Goal: Task Accomplishment & Management: Manage account settings

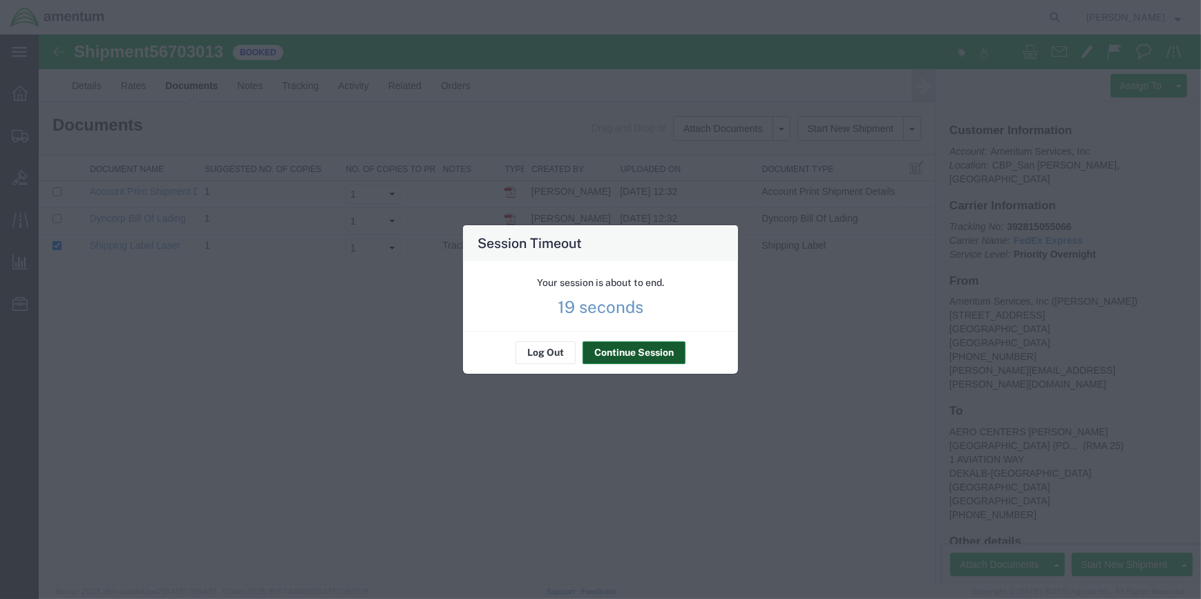
click at [627, 342] on button "Continue Session" at bounding box center [634, 353] width 103 height 22
click at [627, 352] on button "Continue Session" at bounding box center [634, 353] width 103 height 22
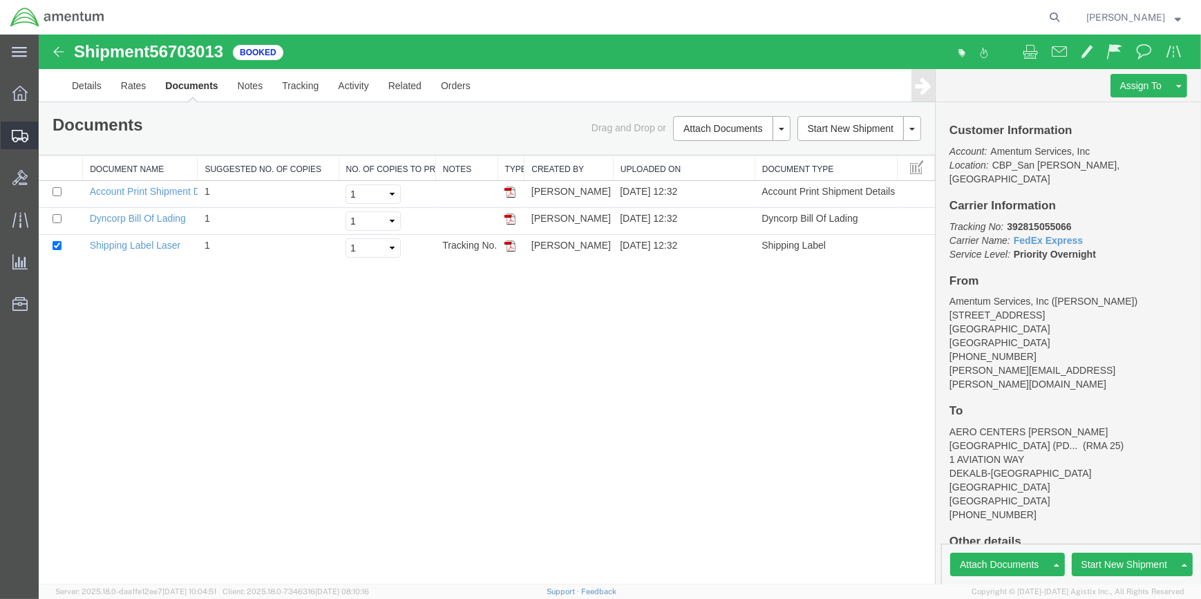
drag, startPoint x: 86, startPoint y: 158, endPoint x: 97, endPoint y: 158, distance: 11.7
click at [0, 0] on span "Shipment Manager" at bounding box center [0, 0] width 0 height 0
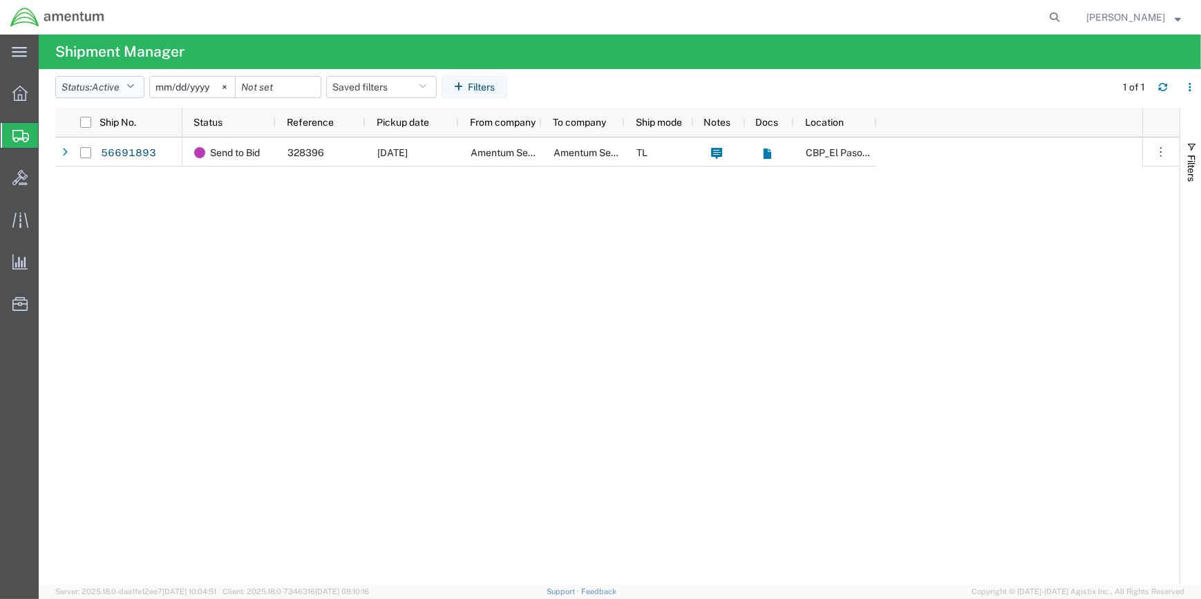
click at [134, 82] on icon "button" at bounding box center [130, 87] width 8 height 10
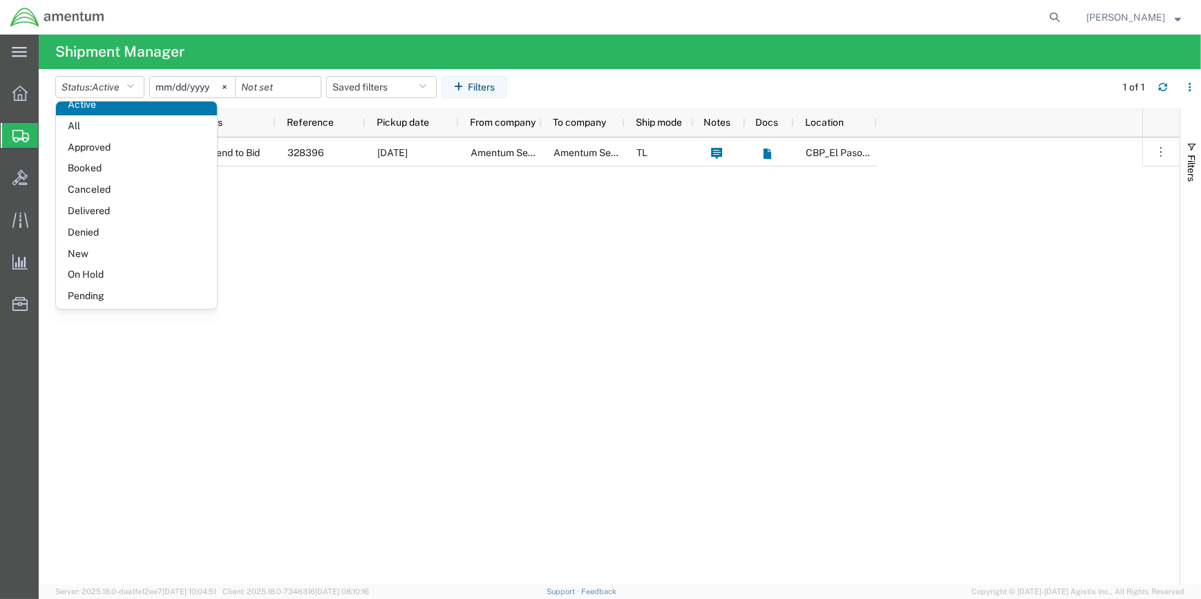
scroll to position [79, 0]
click at [91, 292] on span "Shipped" at bounding box center [136, 293] width 161 height 21
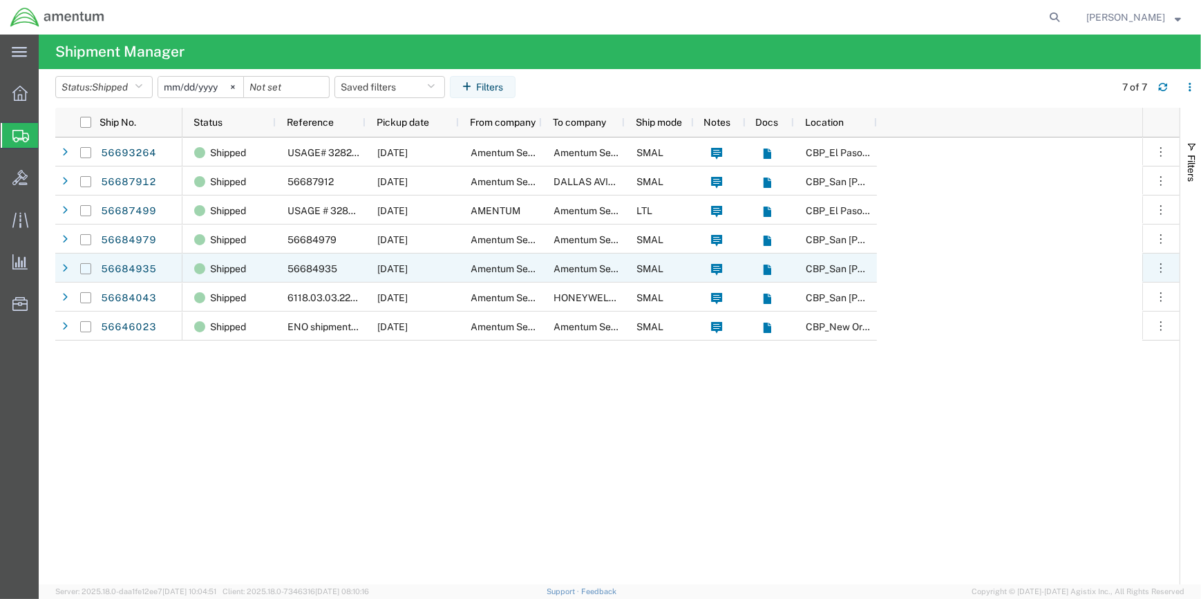
click at [82, 266] on input "Press Space to toggle row selection (unchecked)" at bounding box center [85, 268] width 11 height 11
checkbox input "true"
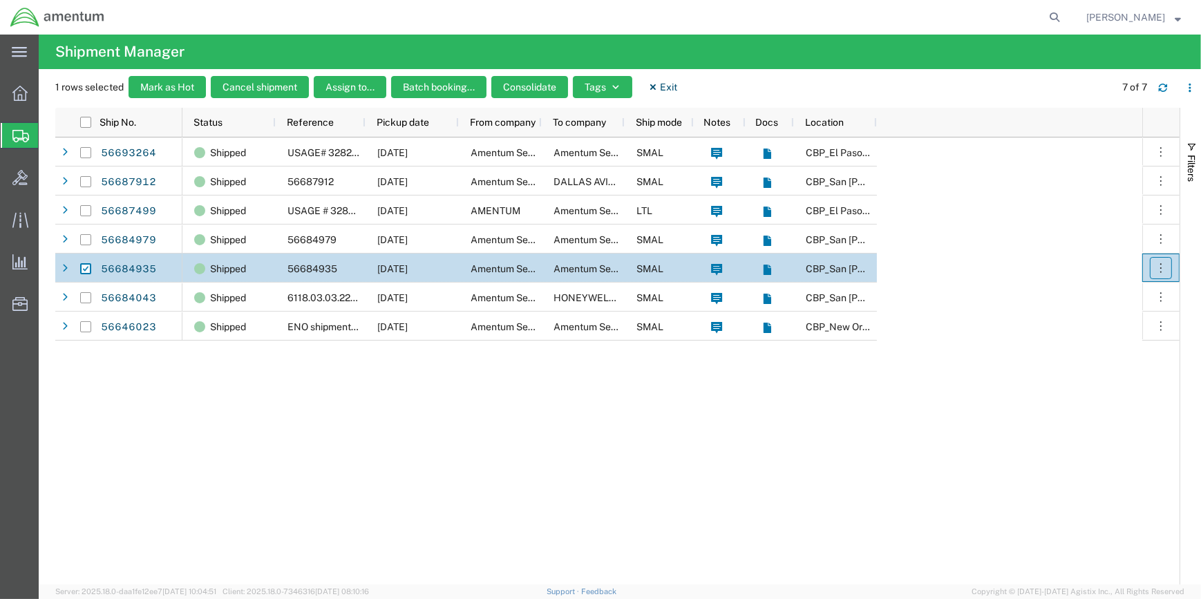
click at [1161, 263] on icon "button" at bounding box center [1160, 267] width 1 height 9
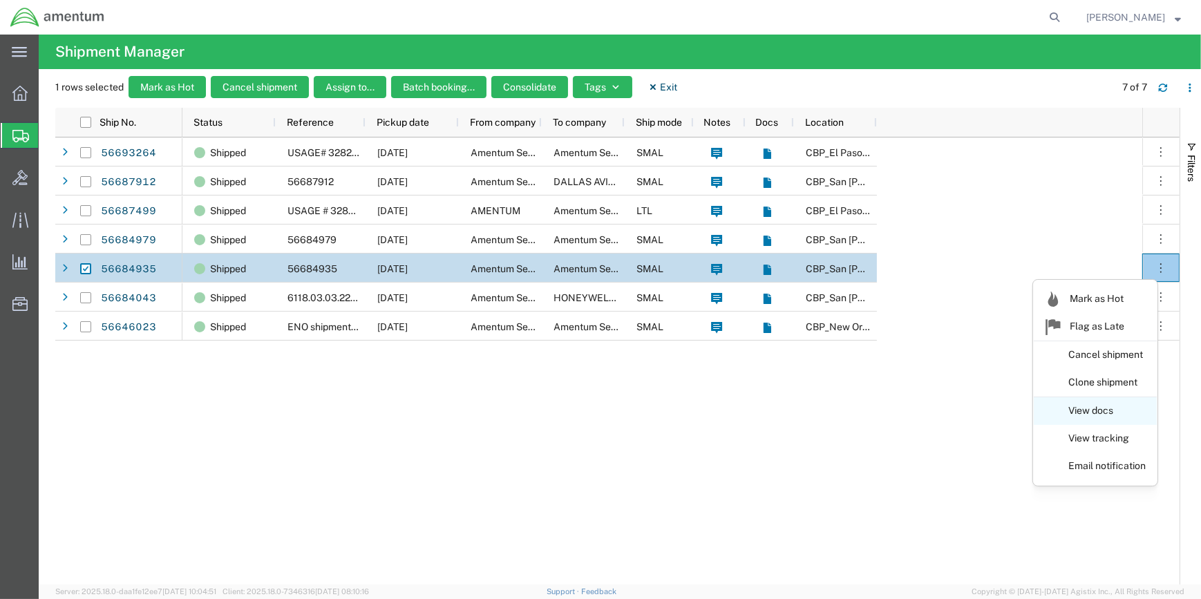
click at [1098, 408] on link "View docs" at bounding box center [1095, 411] width 123 height 25
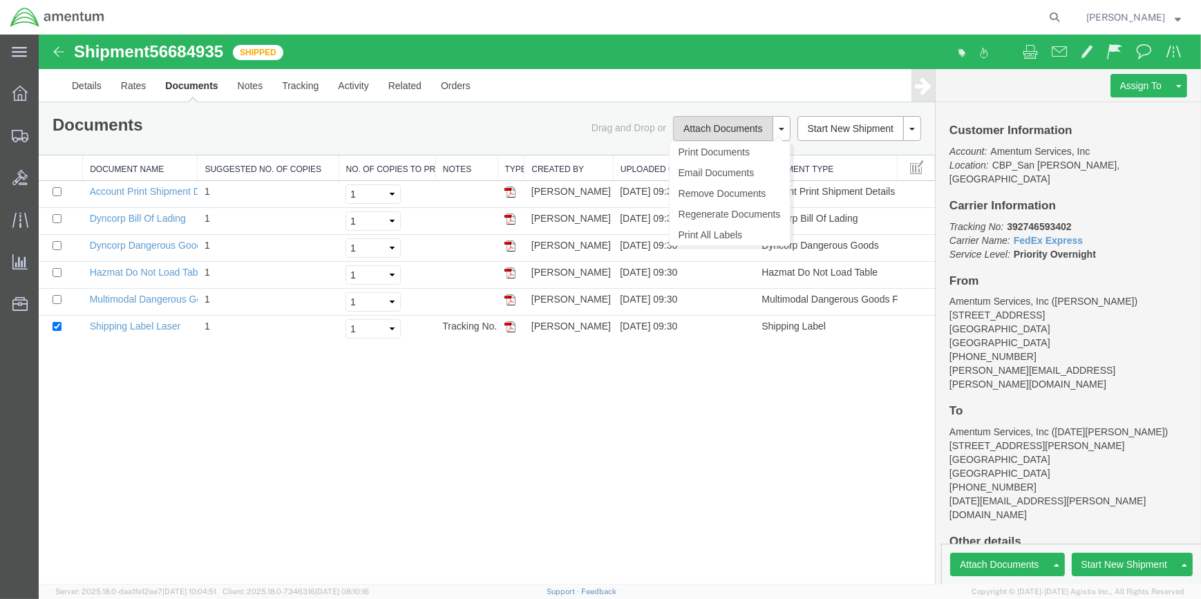
click at [727, 131] on button "Attach Documents" at bounding box center [723, 128] width 100 height 25
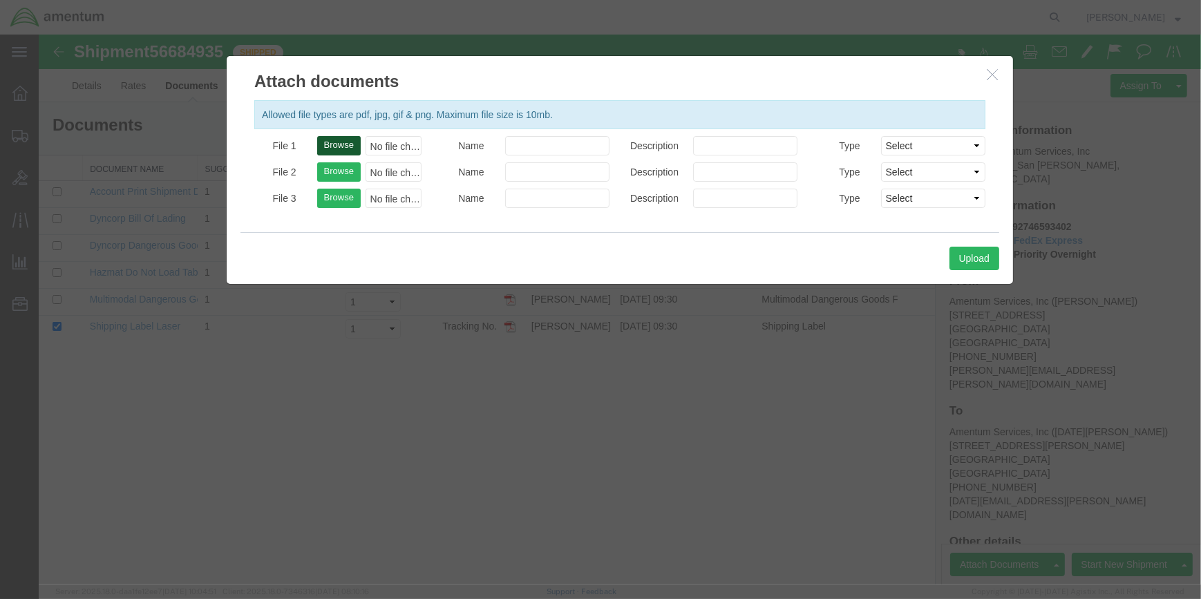
click at [348, 144] on button "Browse" at bounding box center [339, 145] width 44 height 19
click at [342, 144] on button "Browse" at bounding box center [339, 145] width 44 height 19
click at [336, 140] on button "Browse" at bounding box center [339, 145] width 44 height 19
click at [341, 143] on button "Browse" at bounding box center [339, 145] width 44 height 19
type input "C:\fakepath\Scan [DATE] (1).pdf"
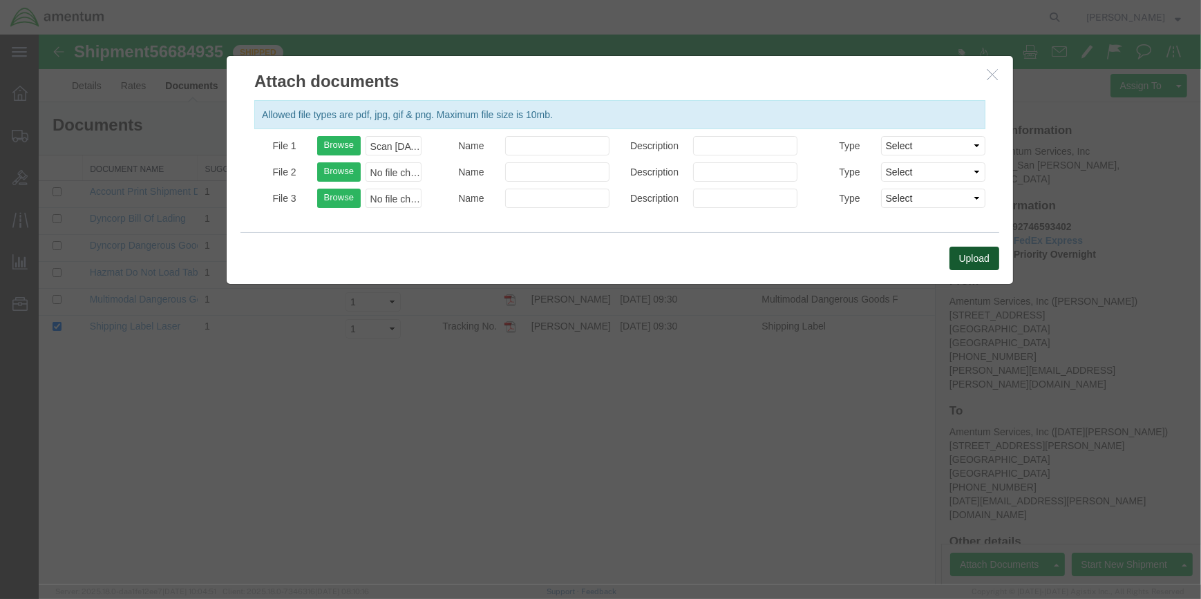
click at [974, 256] on button "Upload" at bounding box center [974, 258] width 50 height 23
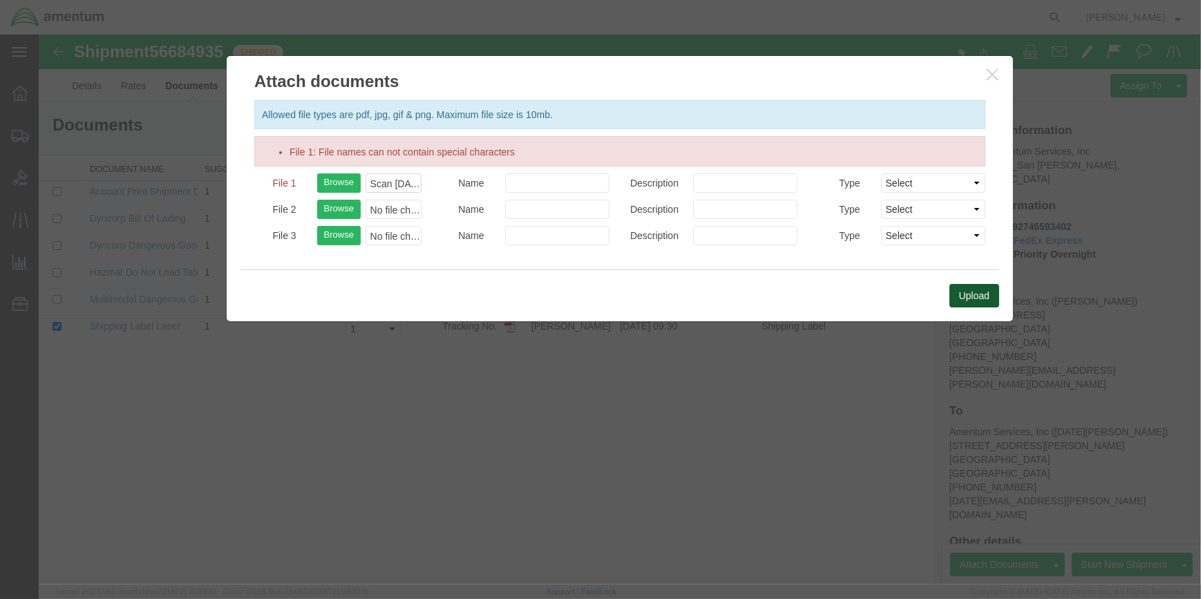
drag, startPoint x: 974, startPoint y: 296, endPoint x: 974, endPoint y: 267, distance: 29.0
click at [974, 294] on button "Upload" at bounding box center [974, 295] width 50 height 23
click at [998, 72] on button "button" at bounding box center [993, 74] width 17 height 17
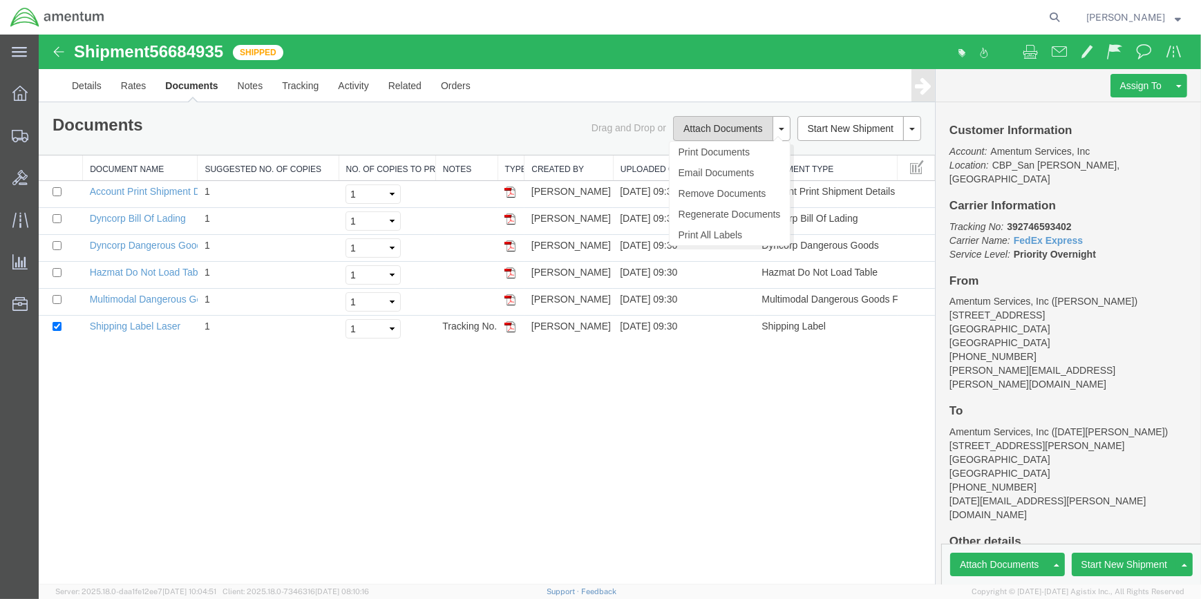
click at [721, 128] on button "Attach Documents" at bounding box center [723, 128] width 100 height 25
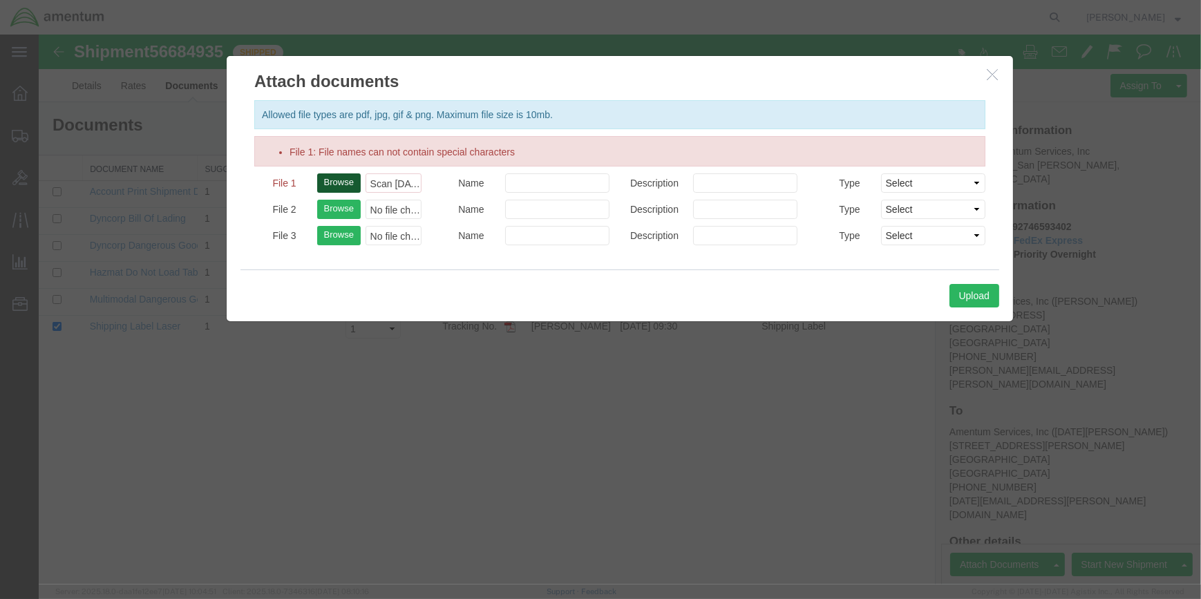
click at [345, 186] on button "Browse" at bounding box center [339, 182] width 44 height 19
type input "C:\fakepath\NAC 56099757.pdf"
drag, startPoint x: 974, startPoint y: 296, endPoint x: 1018, endPoint y: 198, distance: 106.7
click at [974, 292] on button "Upload" at bounding box center [974, 295] width 50 height 23
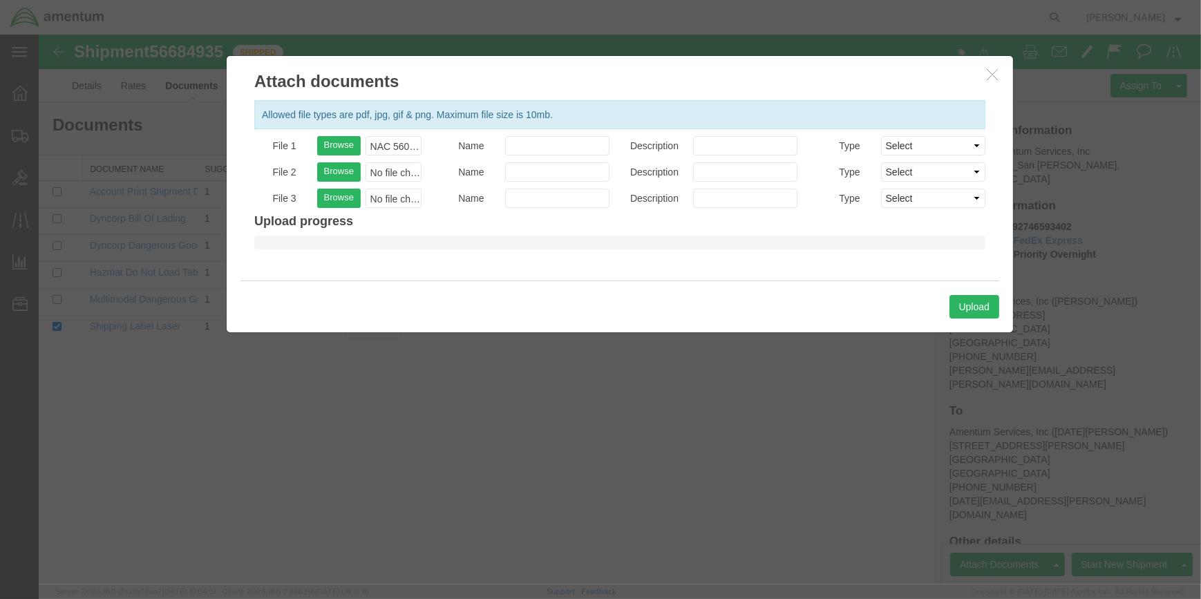
click at [992, 75] on div at bounding box center [620, 310] width 1162 height 550
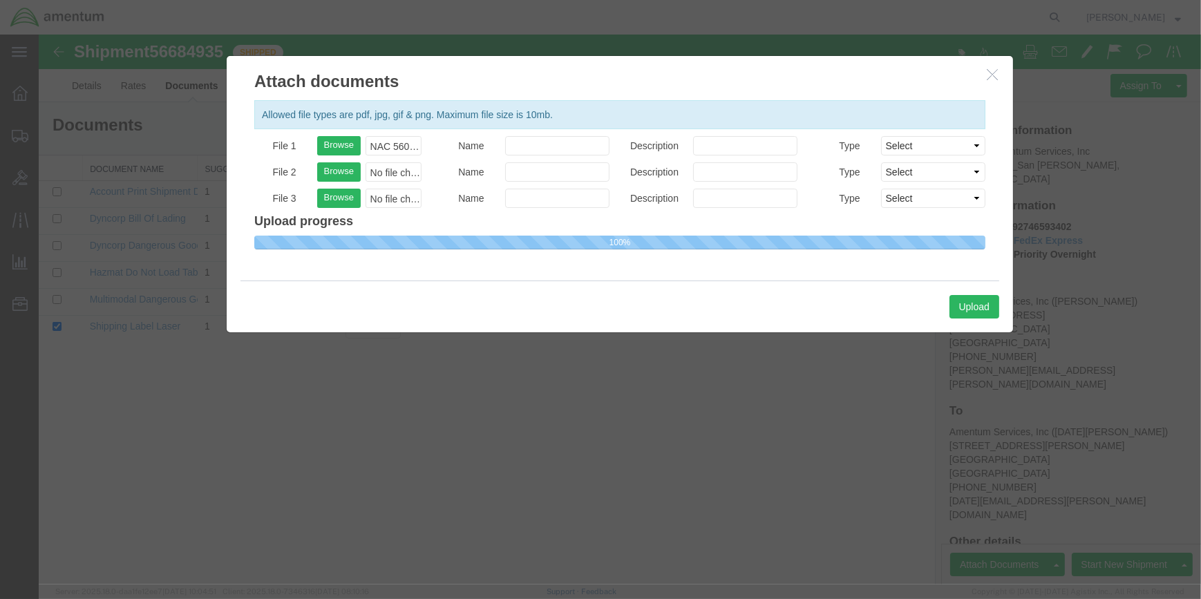
select select
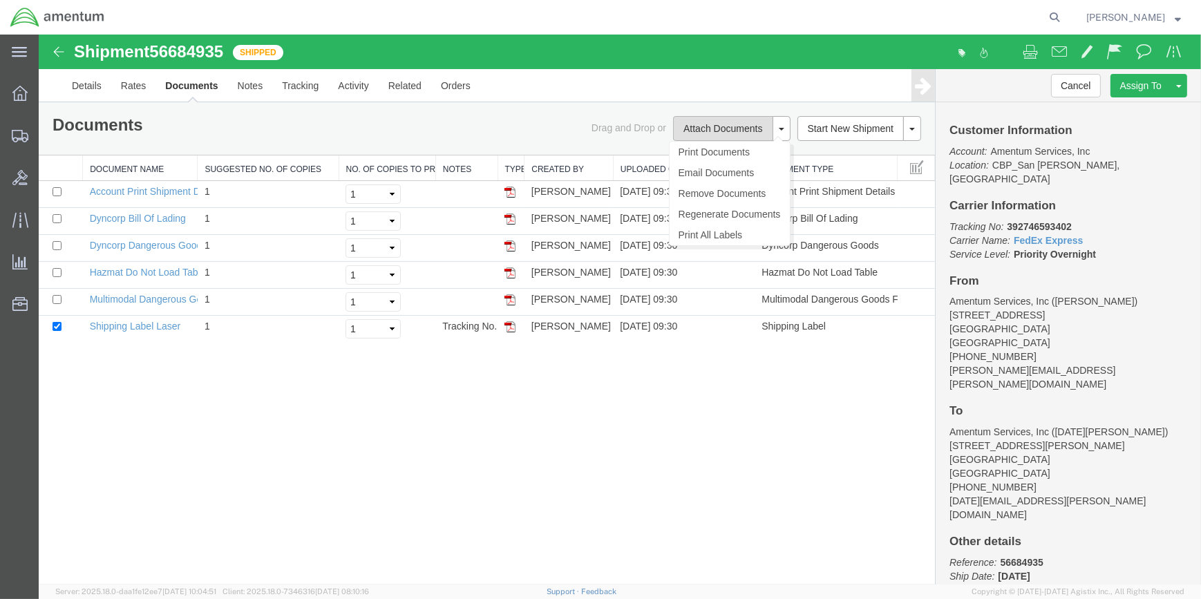
click at [681, 125] on button "Attach Documents" at bounding box center [723, 128] width 100 height 25
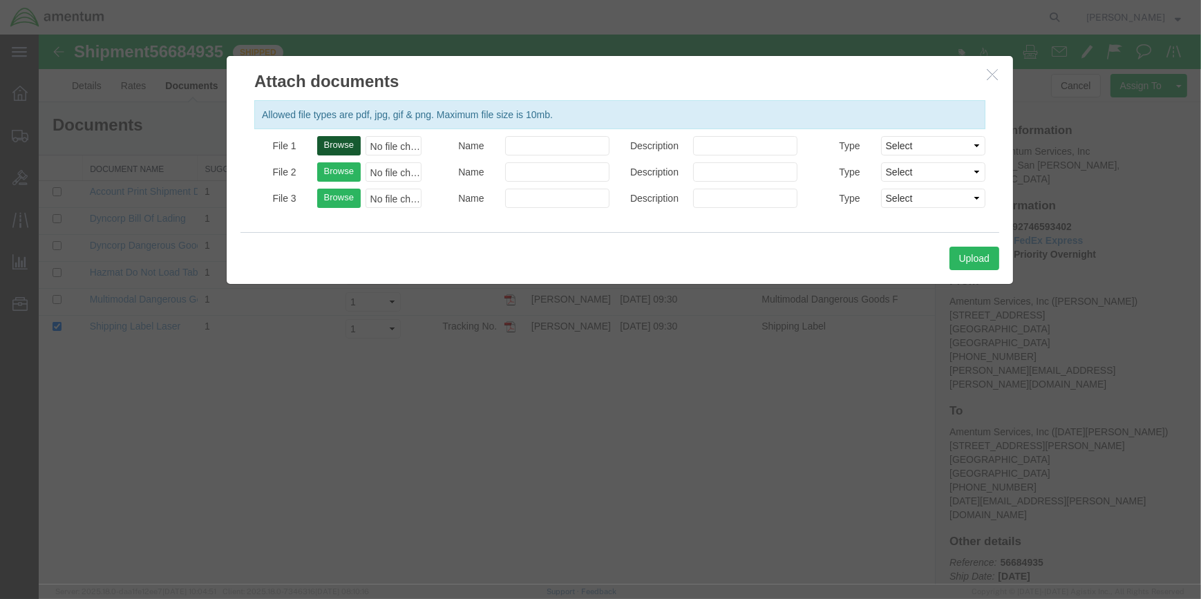
click at [339, 145] on button "Browse" at bounding box center [339, 145] width 44 height 19
click at [333, 144] on button "Browse" at bounding box center [339, 145] width 44 height 19
click at [339, 140] on button "Browse" at bounding box center [339, 145] width 44 height 19
type input "C:\fakepath\ELP 56684935.pdf"
click at [978, 256] on button "Upload" at bounding box center [974, 258] width 50 height 23
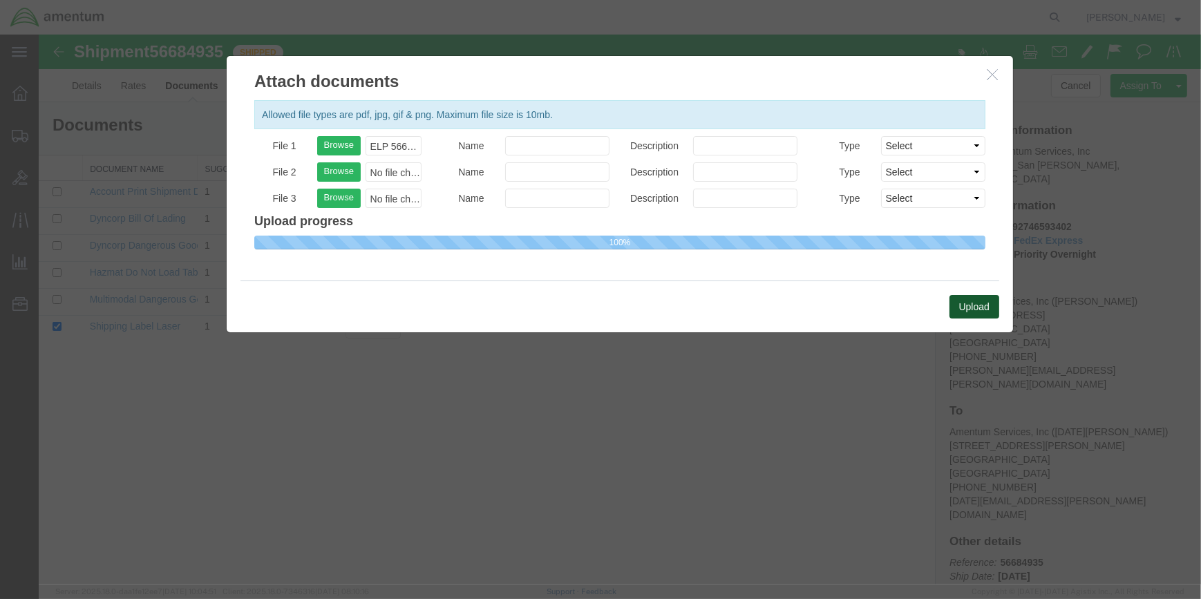
select select
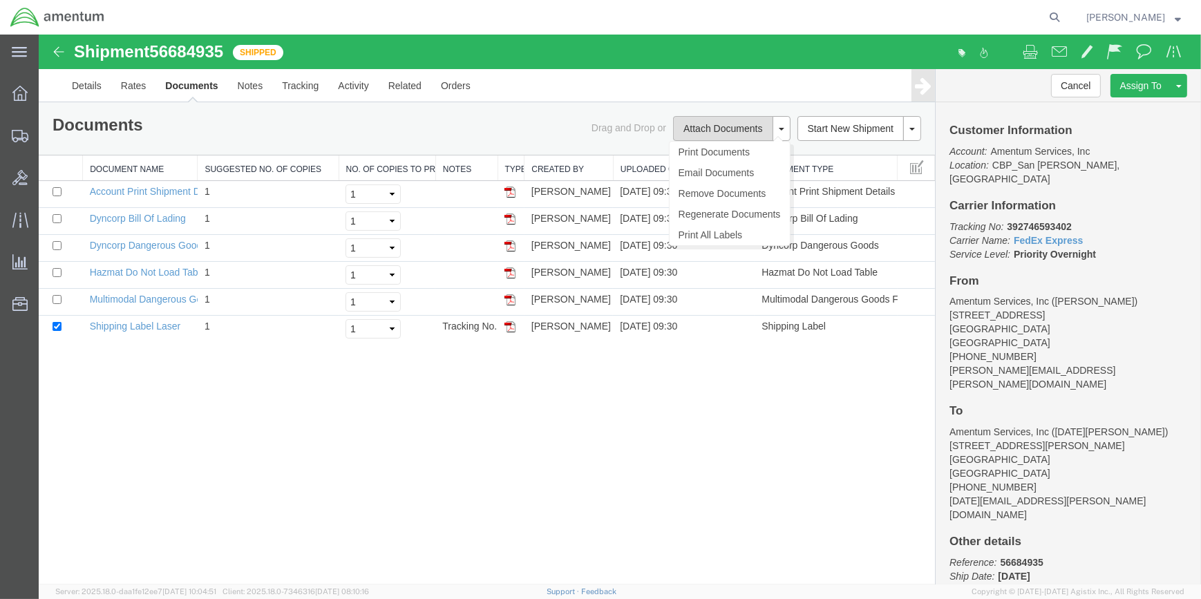
click at [721, 123] on button "Attach Documents" at bounding box center [723, 128] width 100 height 25
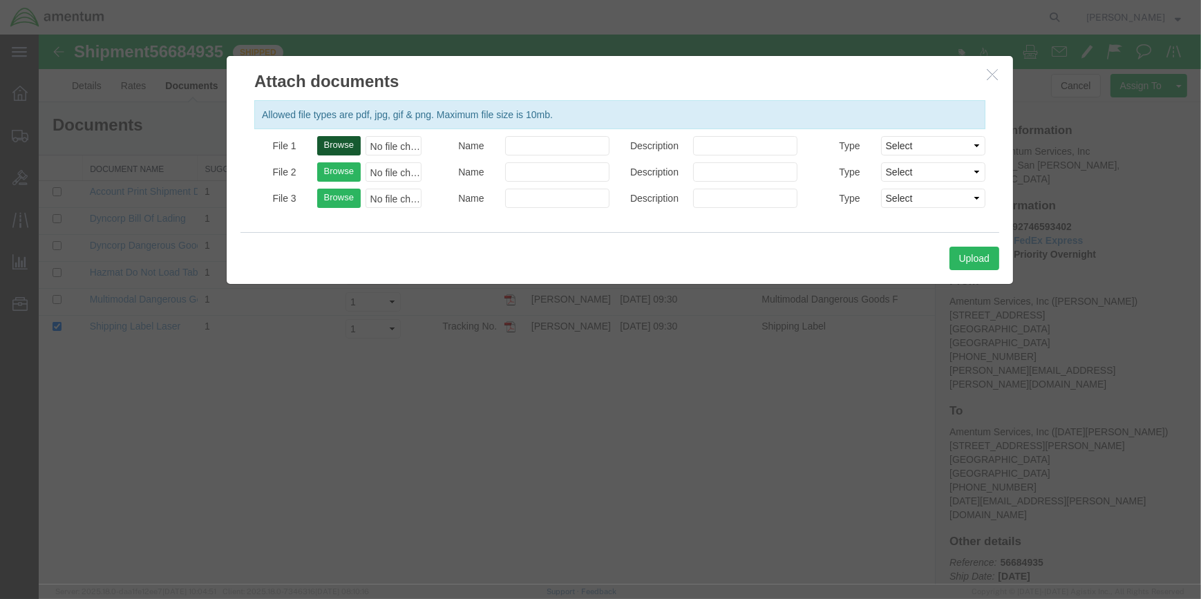
click at [341, 138] on button "Browse" at bounding box center [339, 145] width 44 height 19
type input "C:\fakepath\ELP 56684935.pdf"
click at [981, 256] on button "Upload" at bounding box center [974, 258] width 50 height 23
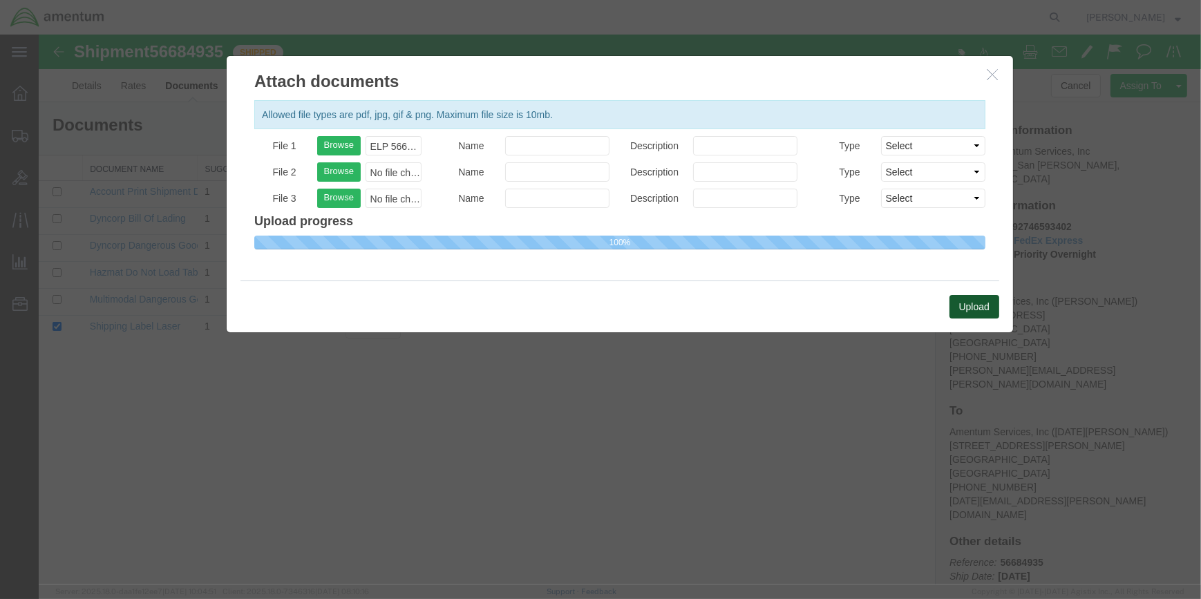
select select
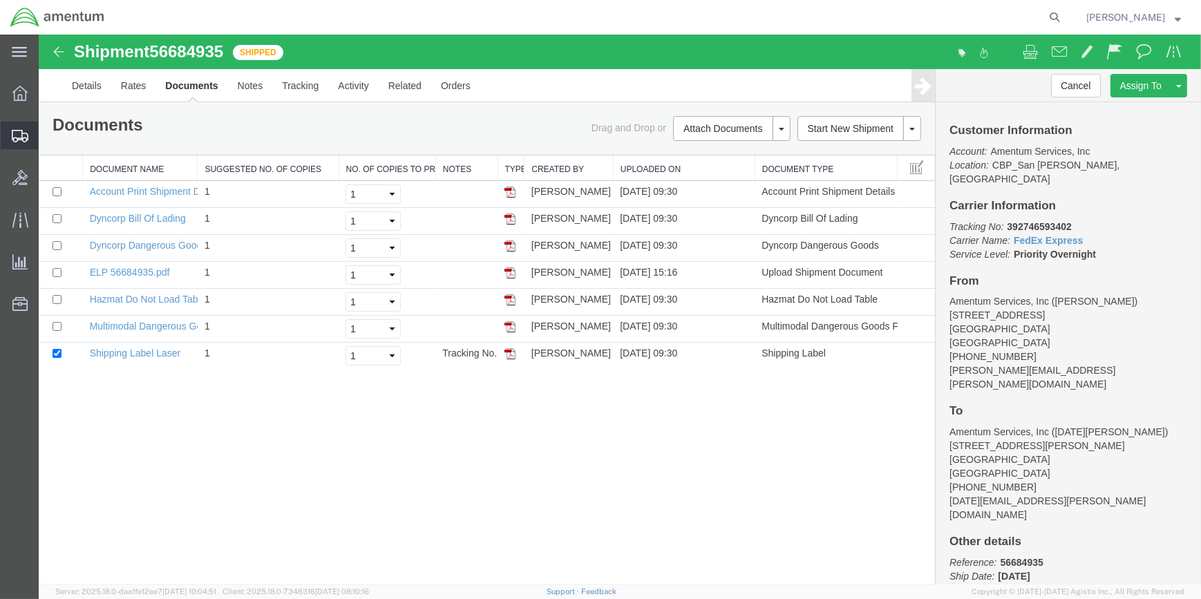
click at [0, 0] on span "Shipment Manager" at bounding box center [0, 0] width 0 height 0
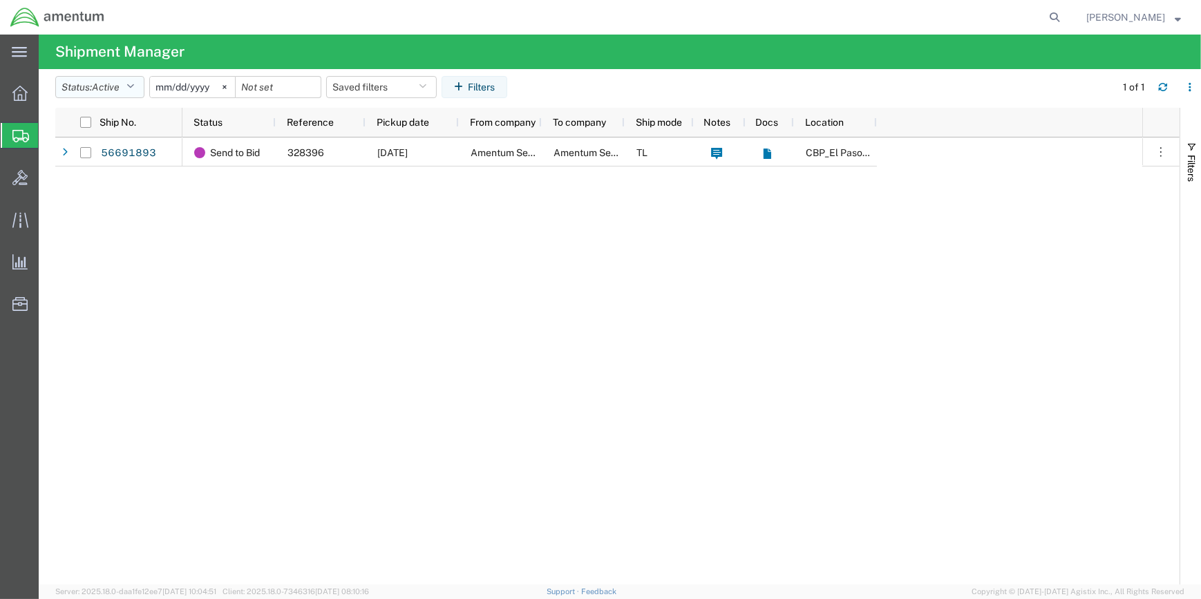
drag, startPoint x: 130, startPoint y: 82, endPoint x: 130, endPoint y: 96, distance: 13.8
click at [130, 86] on icon "button" at bounding box center [130, 87] width 8 height 10
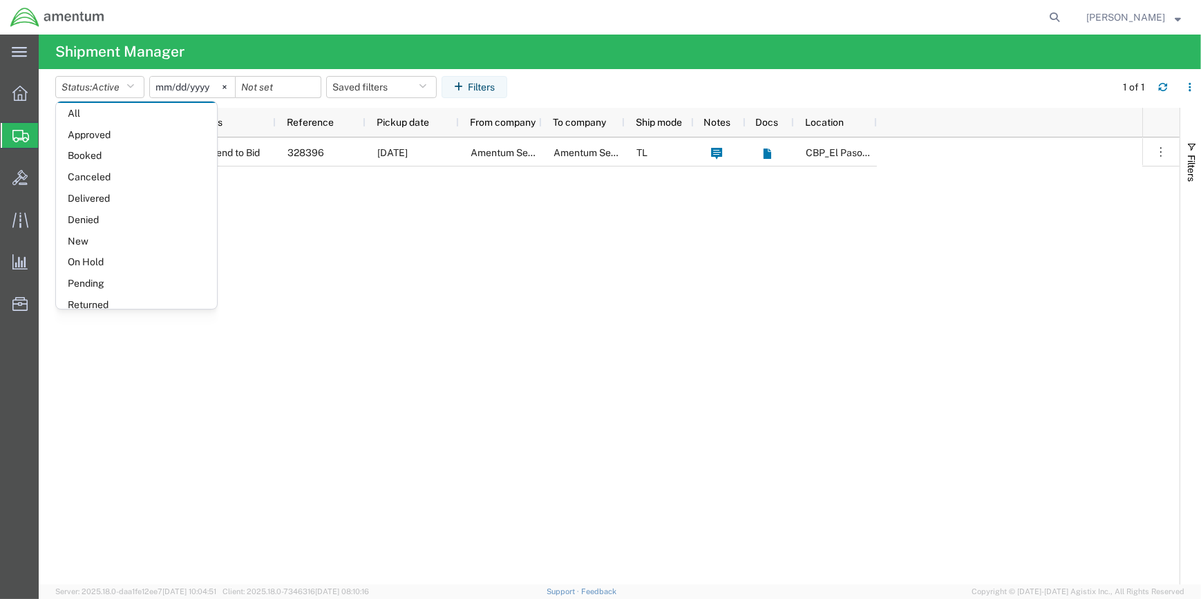
scroll to position [79, 0]
click at [78, 292] on span "Shipped" at bounding box center [136, 293] width 161 height 21
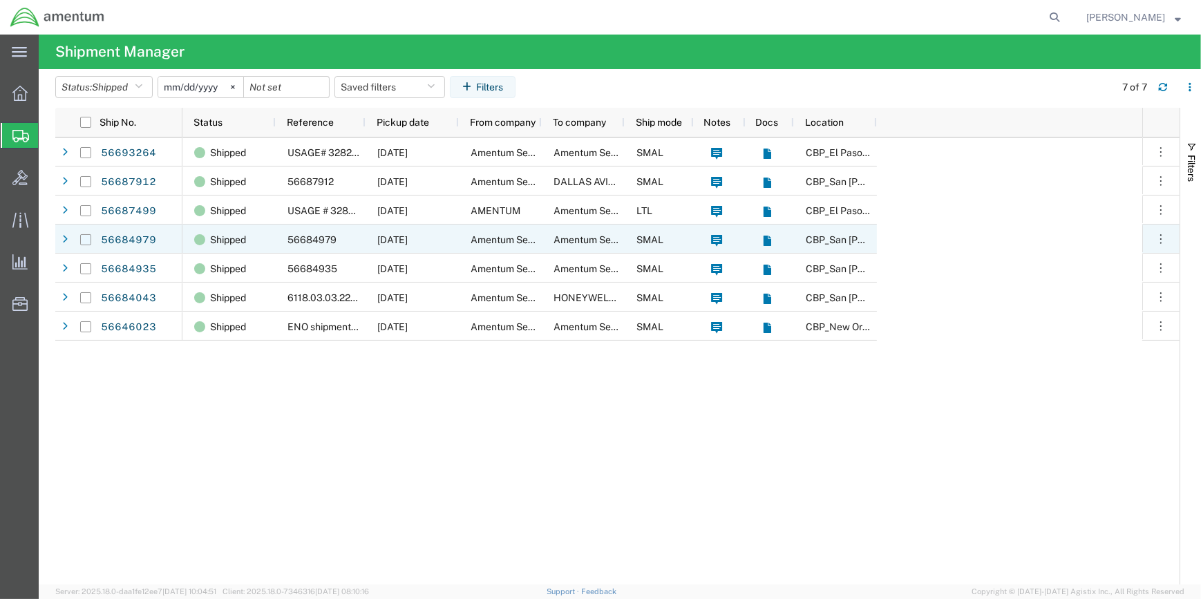
click at [82, 236] on input "Press Space to toggle row selection (unchecked)" at bounding box center [85, 239] width 11 height 11
checkbox input "true"
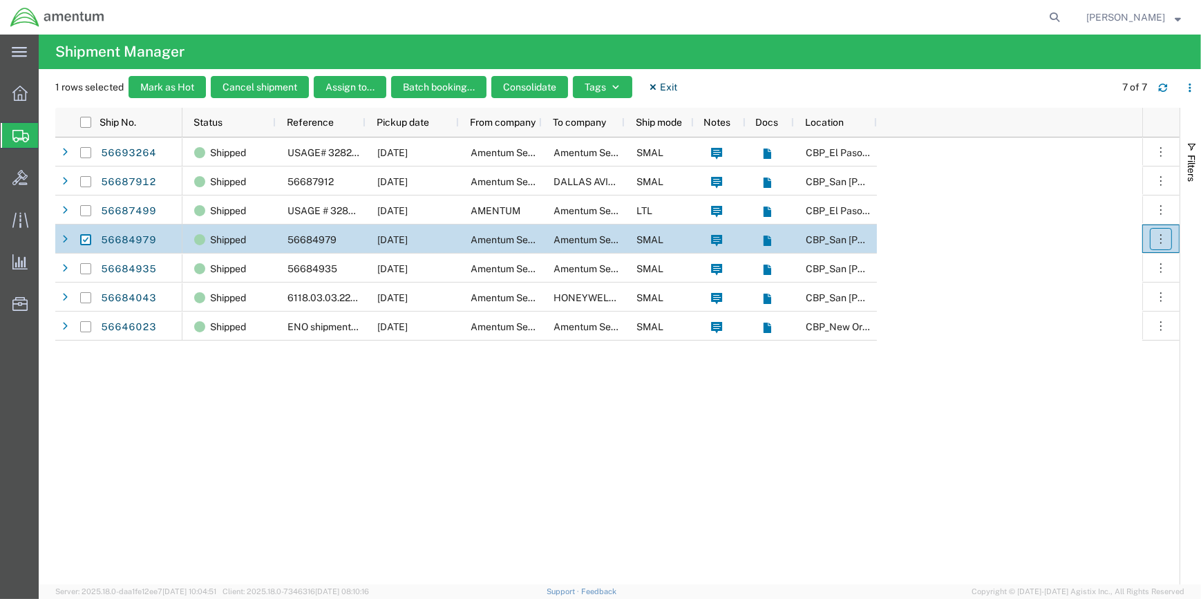
click at [1161, 236] on icon "button" at bounding box center [1161, 239] width 14 height 14
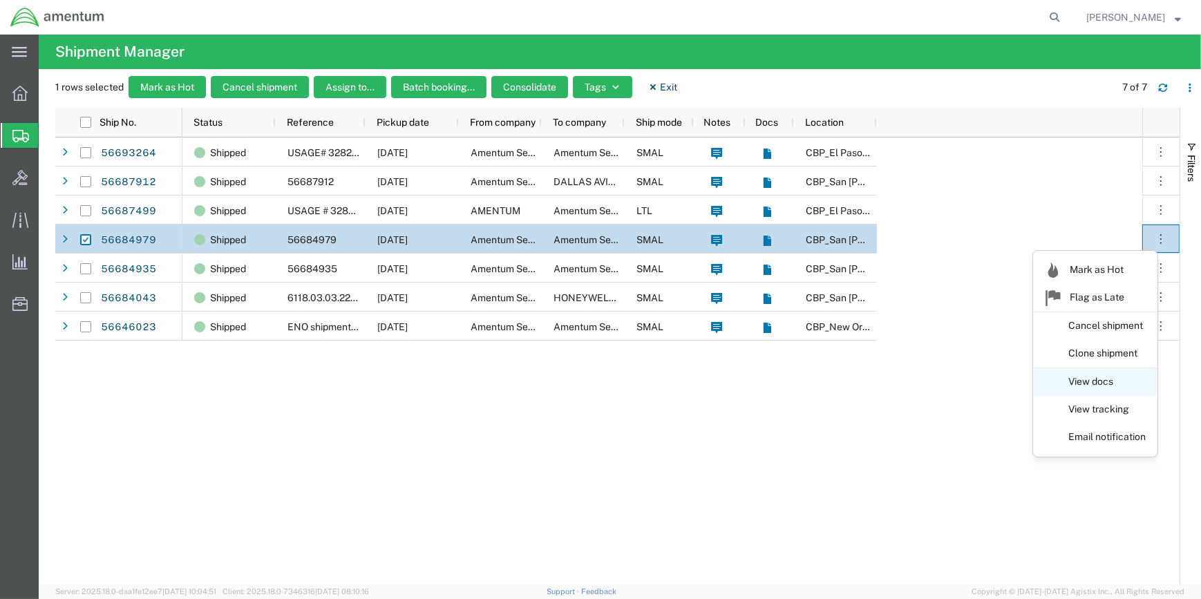
click at [1077, 379] on link "View docs" at bounding box center [1095, 382] width 123 height 25
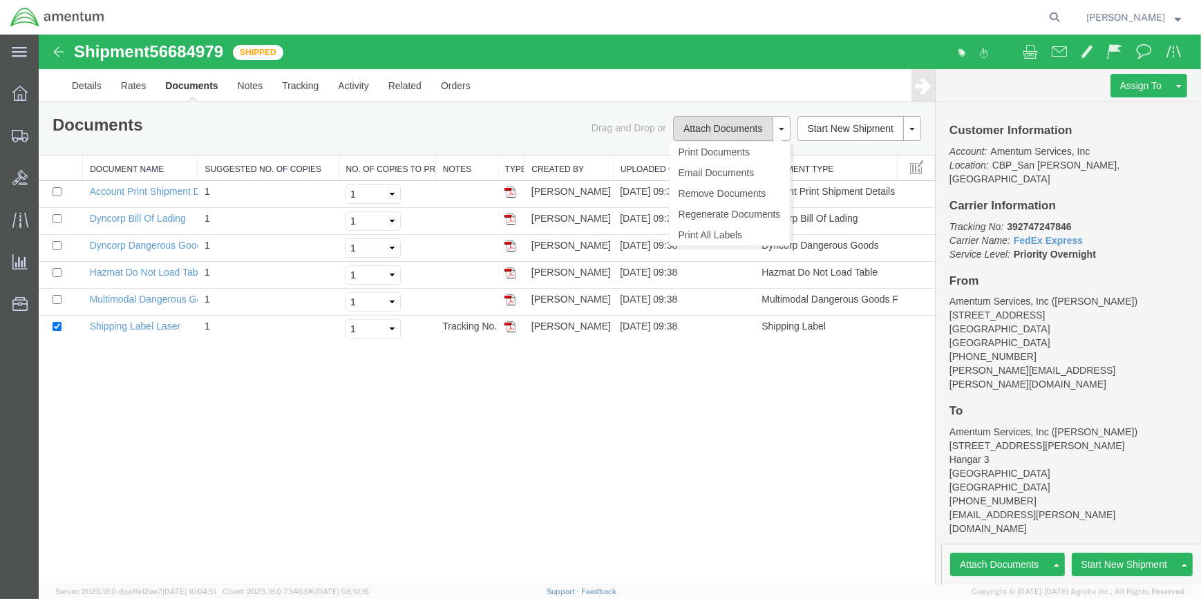
click at [720, 125] on button "Attach Documents" at bounding box center [723, 128] width 100 height 25
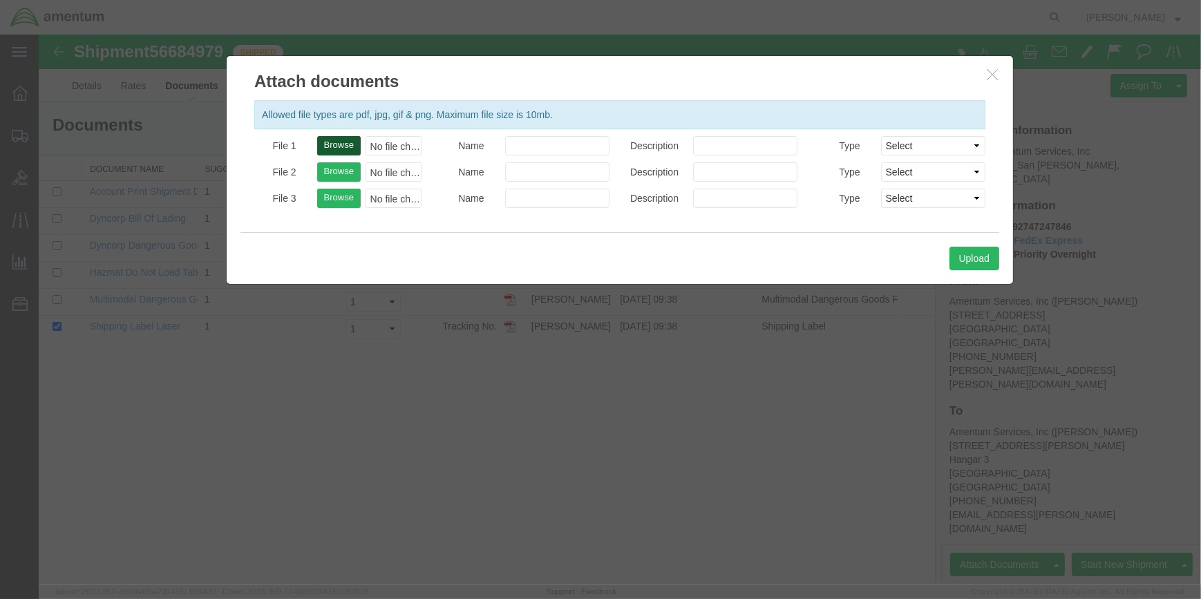
click at [341, 143] on button "Browse" at bounding box center [339, 145] width 44 height 19
type input "C:\fakepath\LRT 56684979.pdf"
drag, startPoint x: 987, startPoint y: 256, endPoint x: 837, endPoint y: 252, distance: 150.0
click at [952, 252] on button "Upload" at bounding box center [974, 258] width 50 height 23
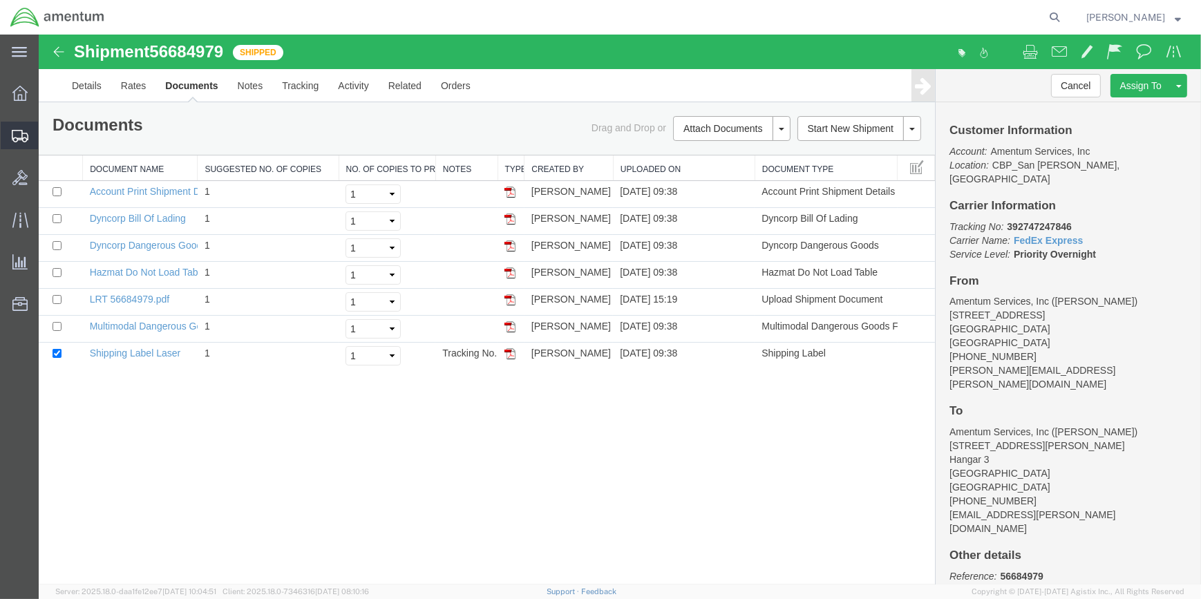
click at [0, 0] on span "Shipment Manager" at bounding box center [0, 0] width 0 height 0
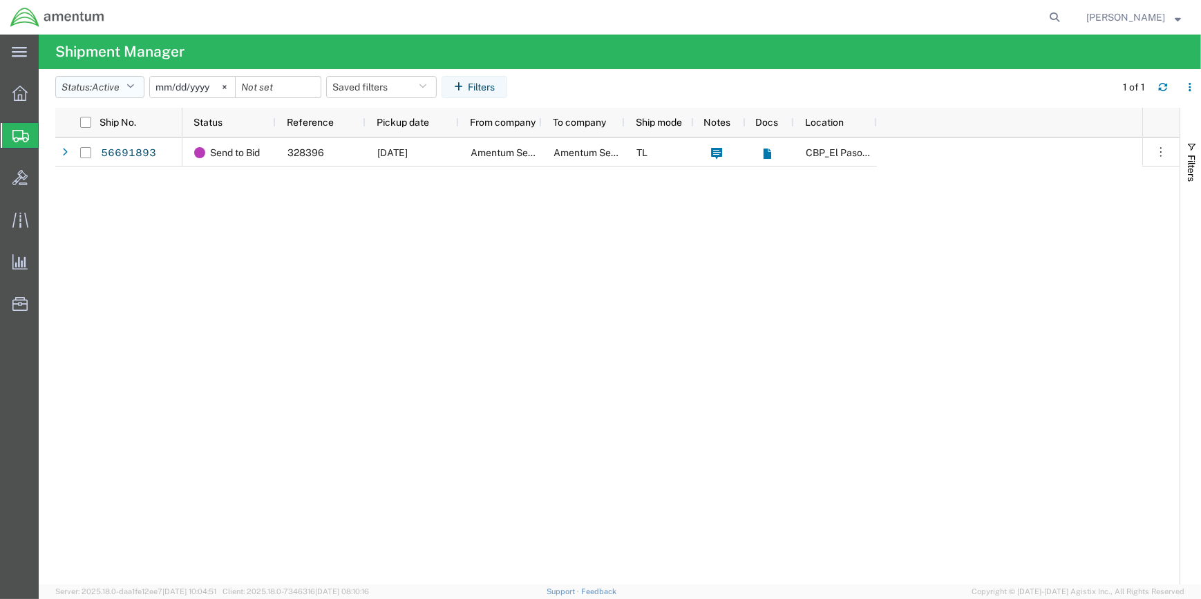
click at [134, 84] on icon "button" at bounding box center [130, 87] width 8 height 10
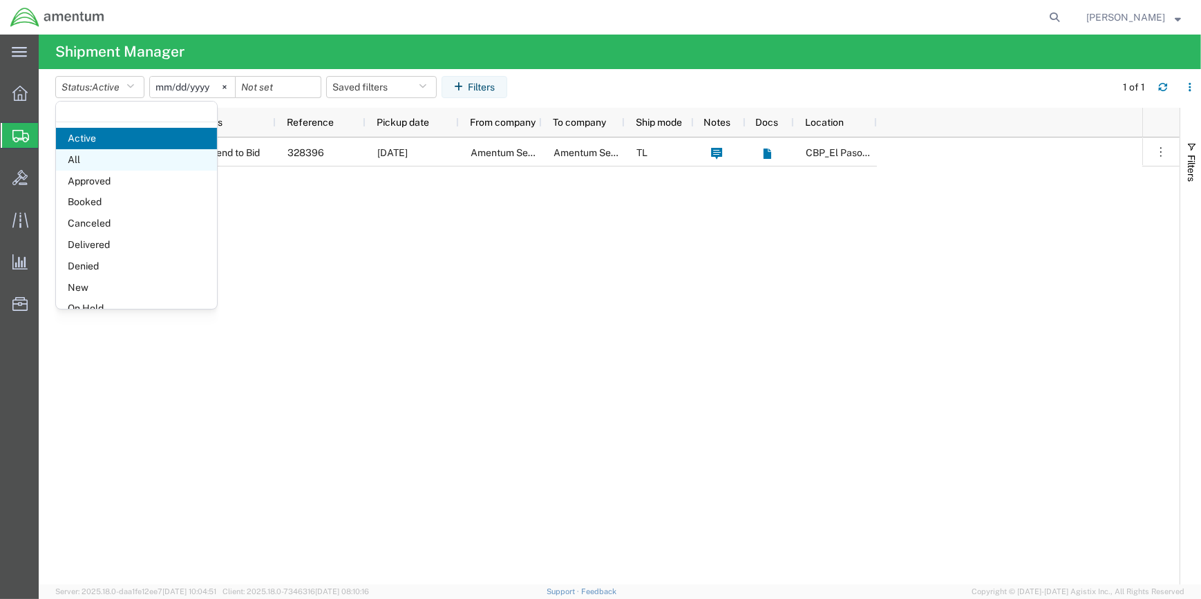
click at [75, 156] on span "All" at bounding box center [136, 159] width 161 height 21
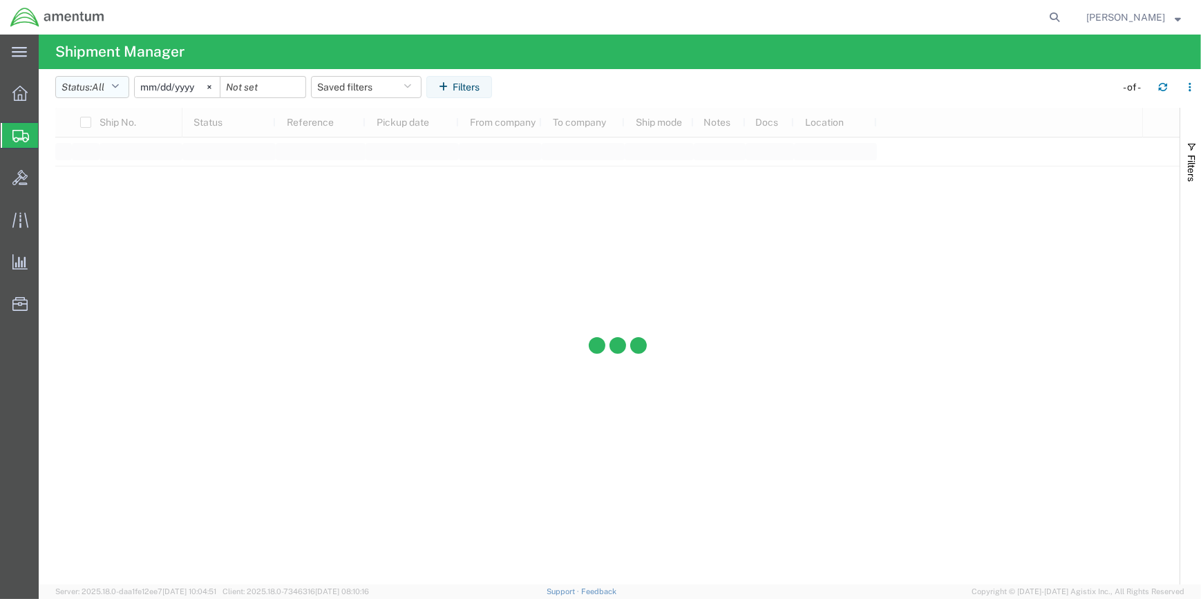
click at [119, 84] on icon "button" at bounding box center [115, 87] width 8 height 10
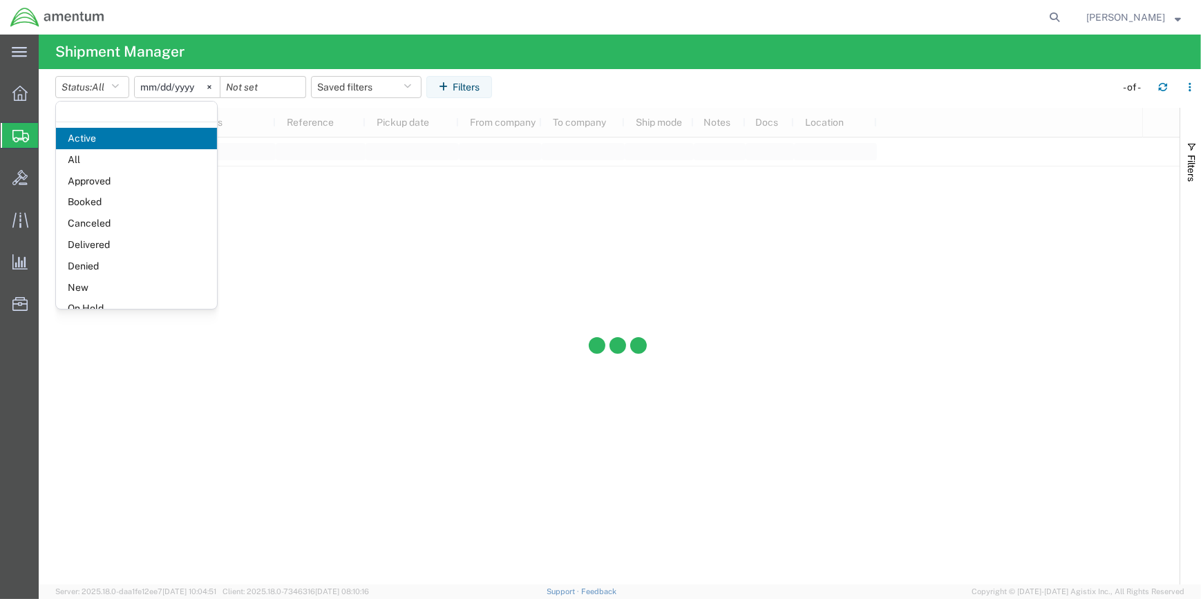
drag, startPoint x: 446, startPoint y: 296, endPoint x: 439, endPoint y: 292, distance: 7.9
click at [445, 296] on div at bounding box center [617, 346] width 1124 height 477
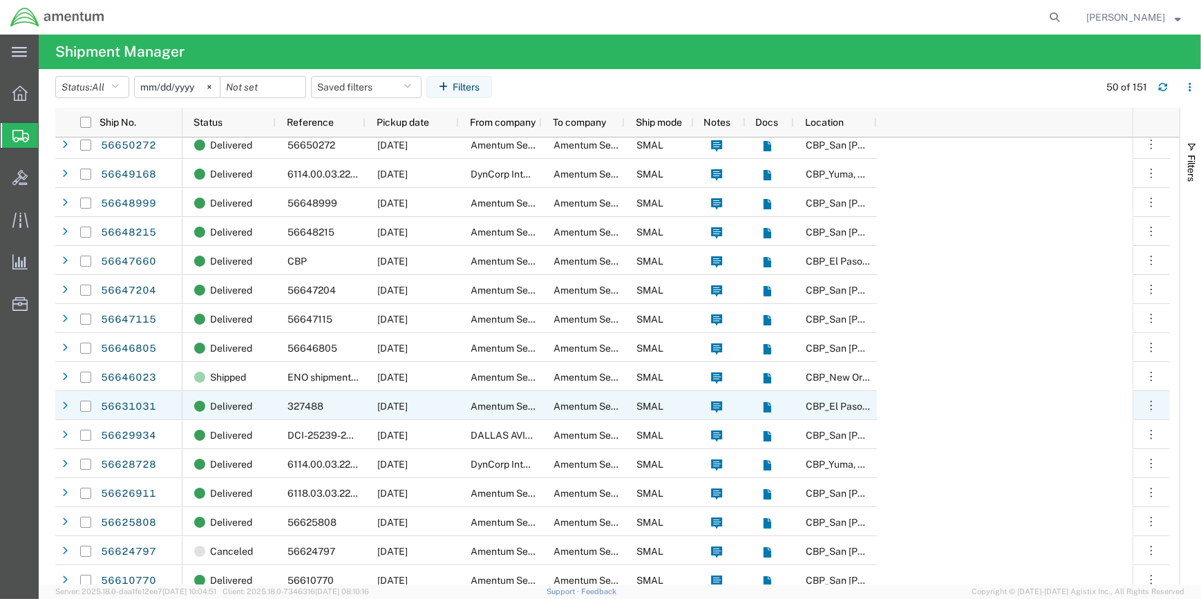
scroll to position [565, 0]
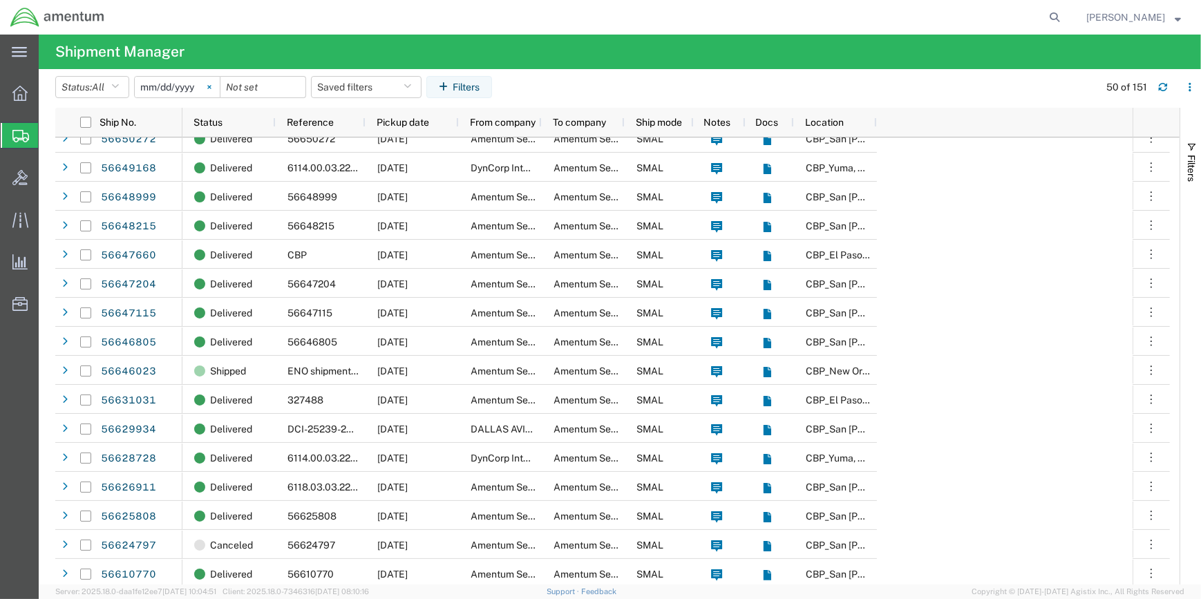
click at [211, 85] on svg-icon at bounding box center [209, 87] width 21 height 21
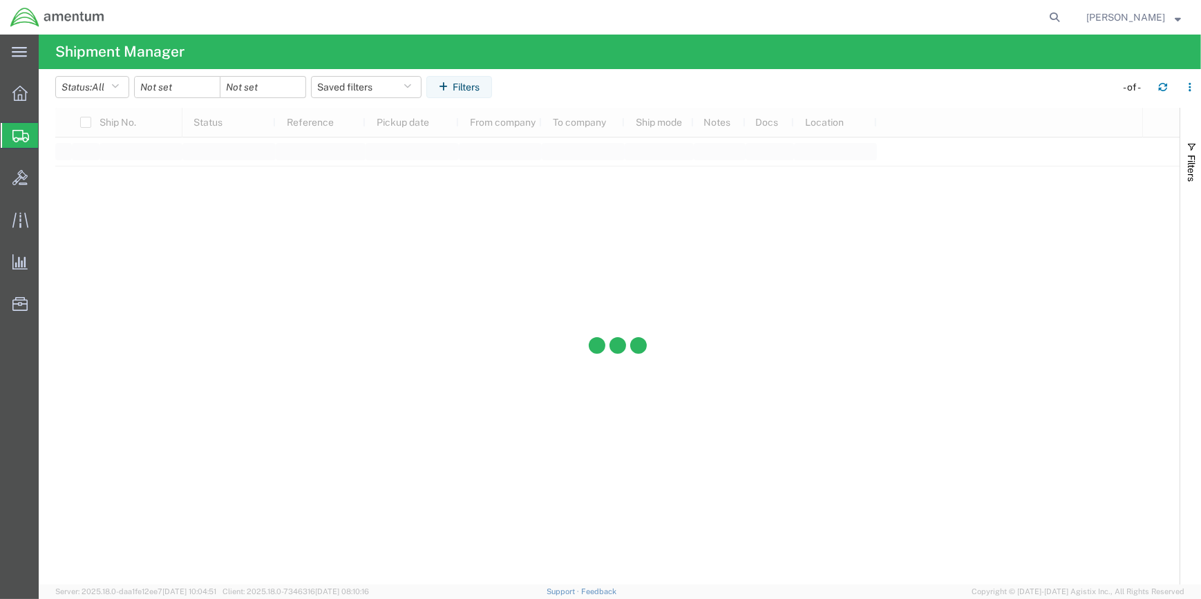
click at [211, 85] on div at bounding box center [177, 87] width 86 height 22
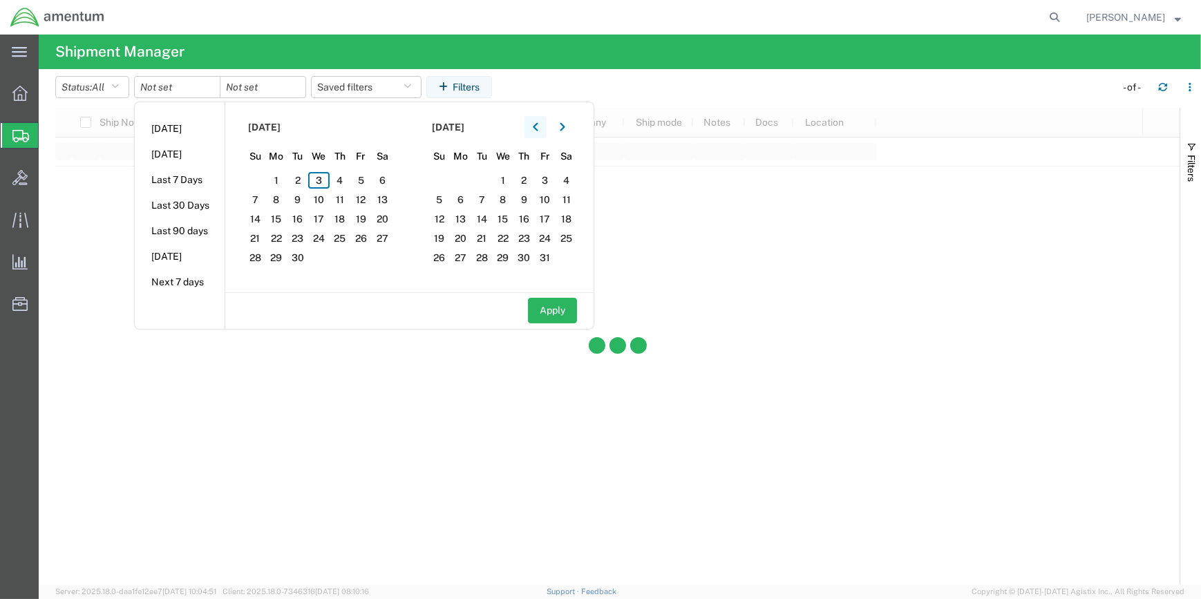
click at [538, 124] on icon "button" at bounding box center [536, 127] width 6 height 10
click at [366, 237] on span "22" at bounding box center [360, 238] width 21 height 17
click at [554, 313] on button "Apply" at bounding box center [552, 311] width 49 height 26
type input "[DATE]"
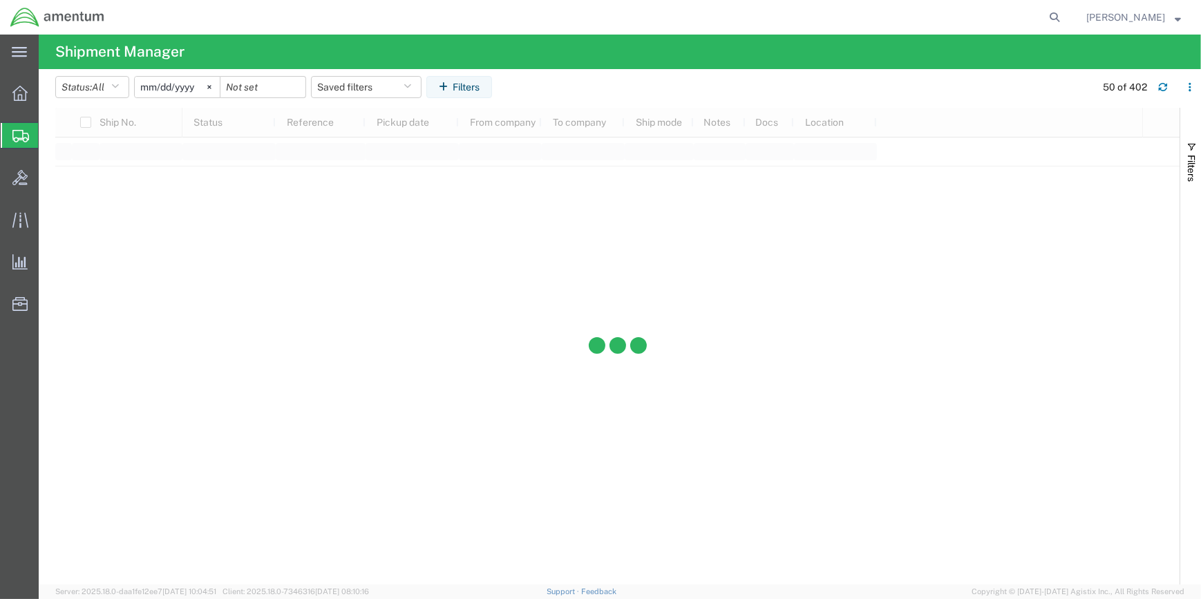
drag, startPoint x: 88, startPoint y: 178, endPoint x: 104, endPoint y: 186, distance: 17.6
click at [0, 0] on span "Create Shipment" at bounding box center [0, 0] width 0 height 0
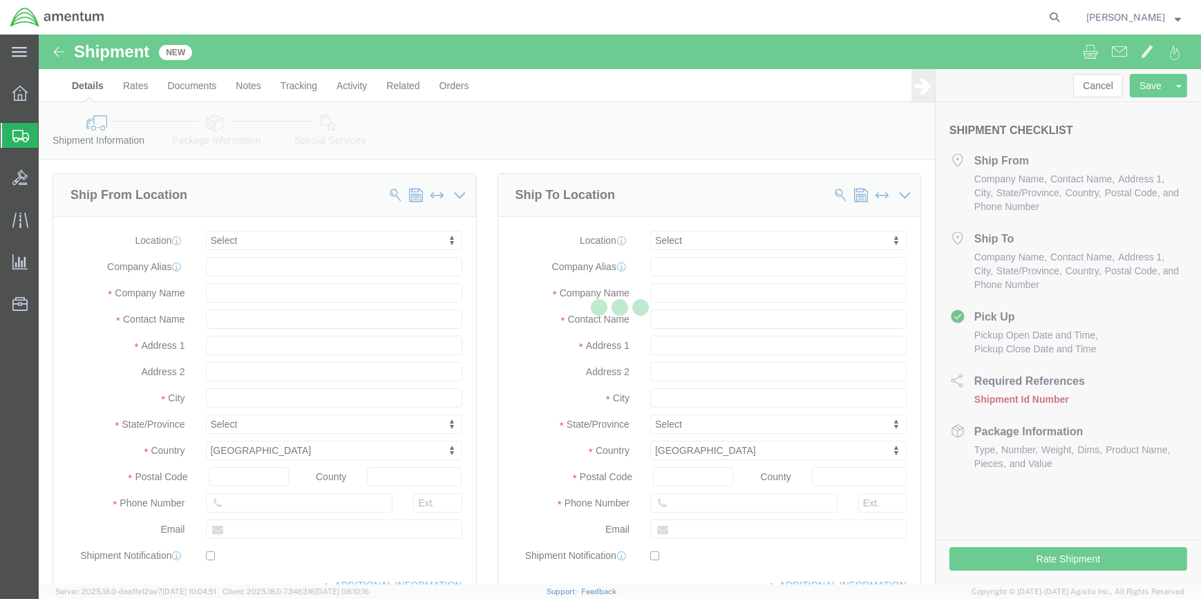
select select
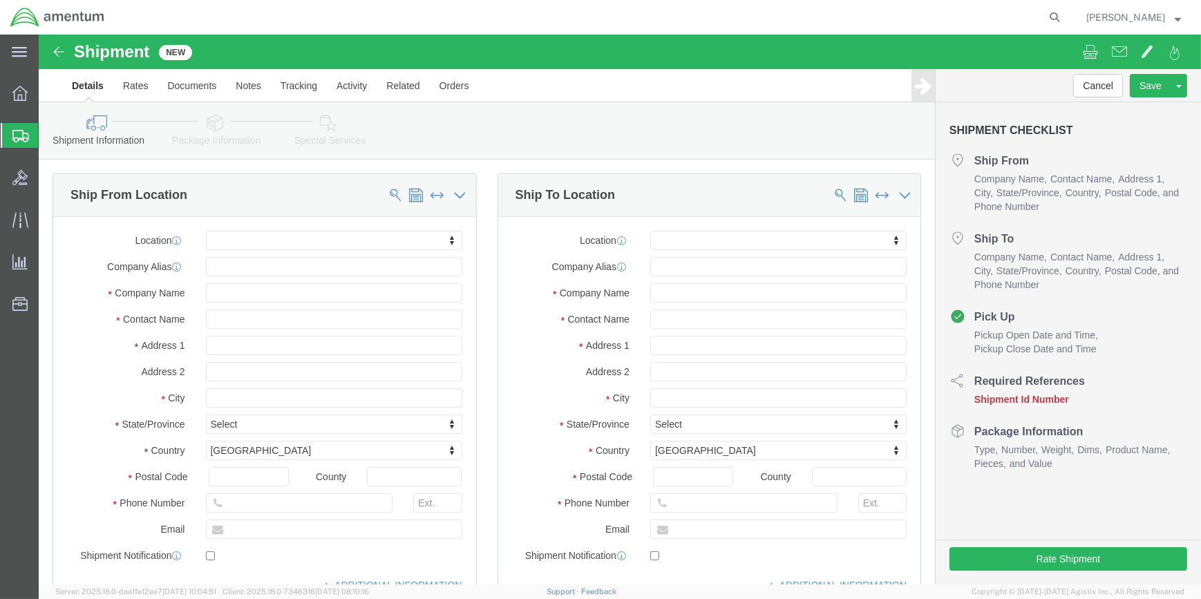
click at [0, 0] on span "Shipment Manager" at bounding box center [0, 0] width 0 height 0
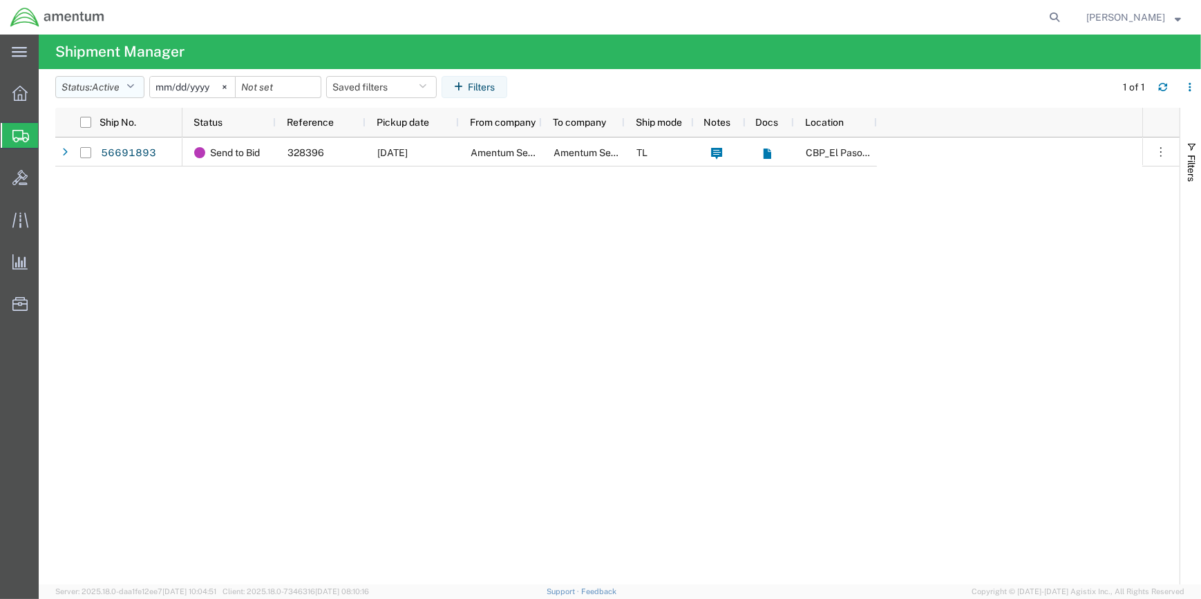
click at [134, 84] on icon "button" at bounding box center [130, 87] width 8 height 10
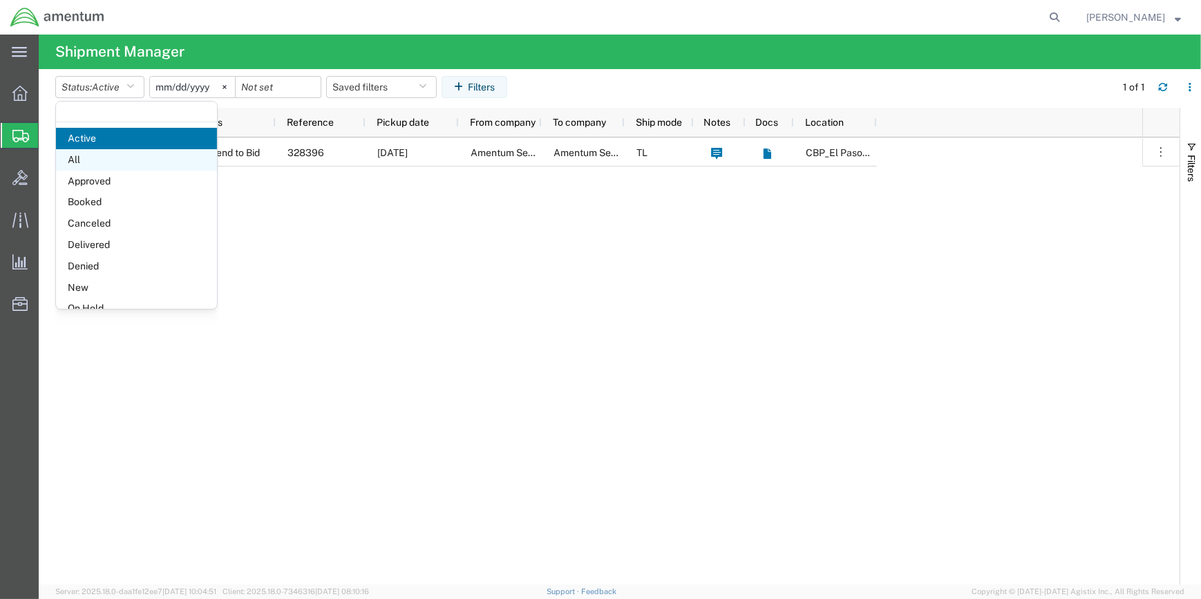
click at [97, 158] on span "All" at bounding box center [136, 159] width 161 height 21
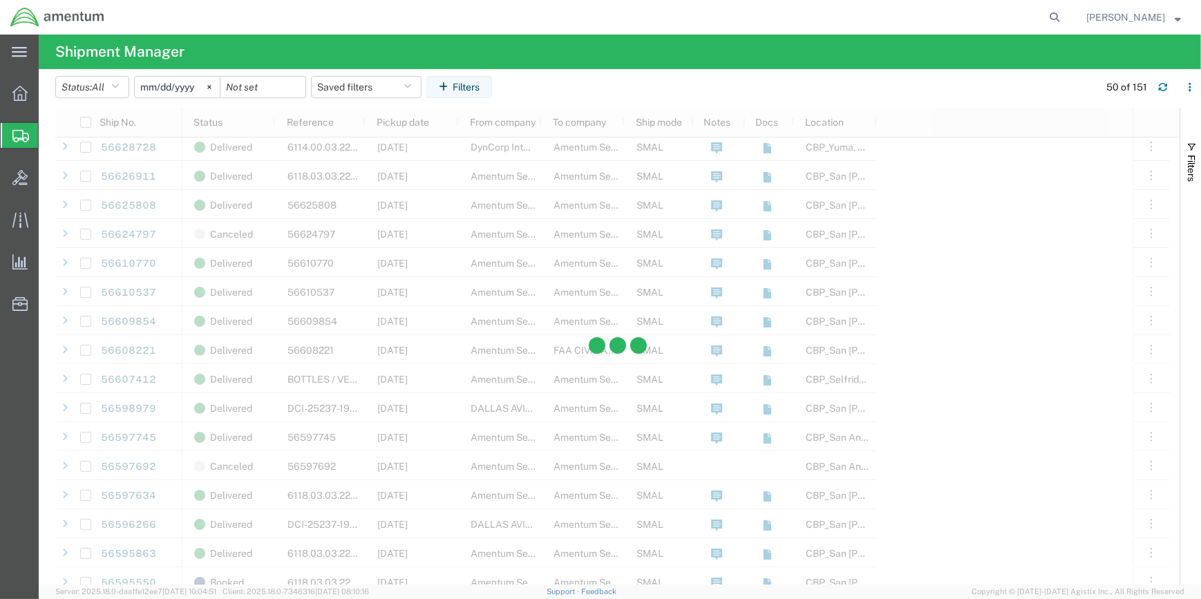
scroll to position [1068, 0]
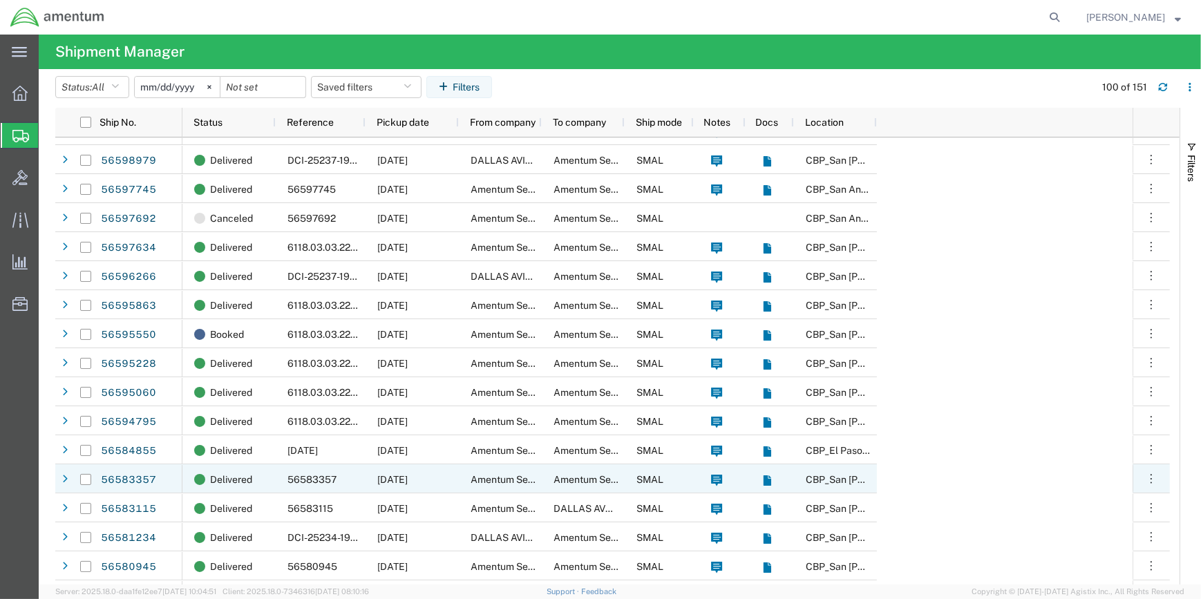
scroll to position [1193, 0]
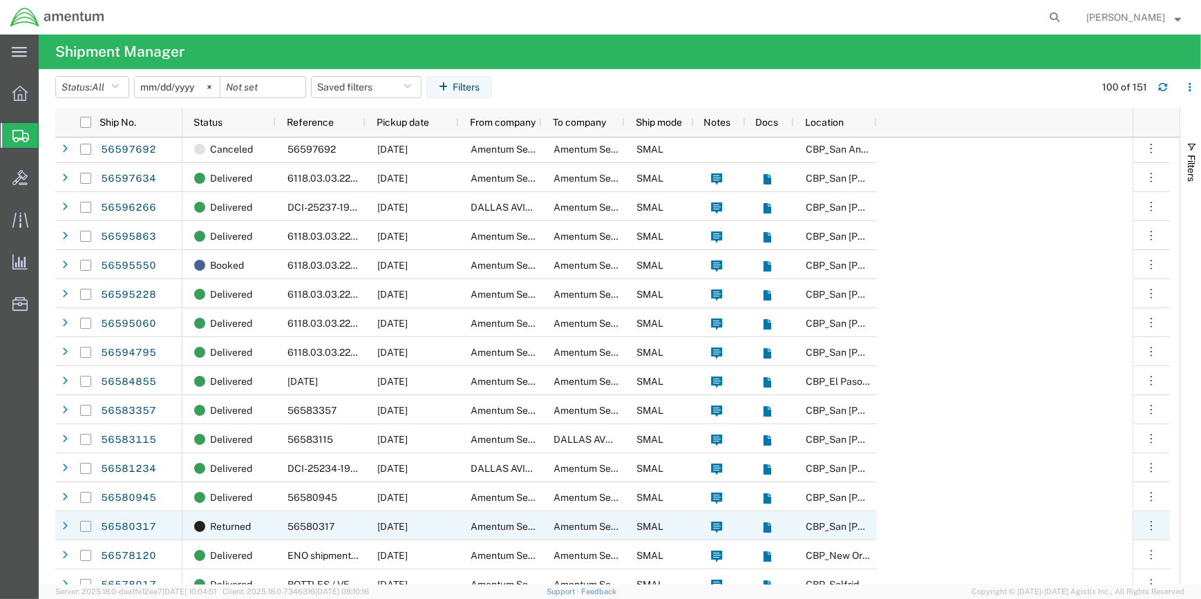
click at [86, 524] on input "Press Space to toggle row selection (unchecked)" at bounding box center [85, 526] width 11 height 11
checkbox input "true"
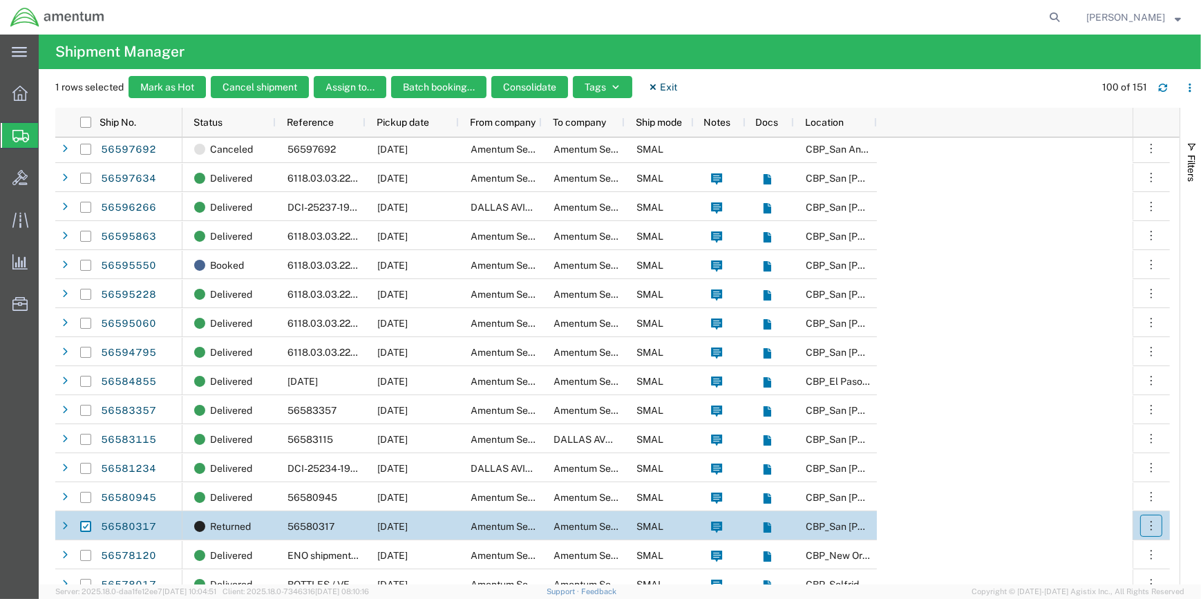
click at [1148, 524] on icon "button" at bounding box center [1151, 526] width 14 height 14
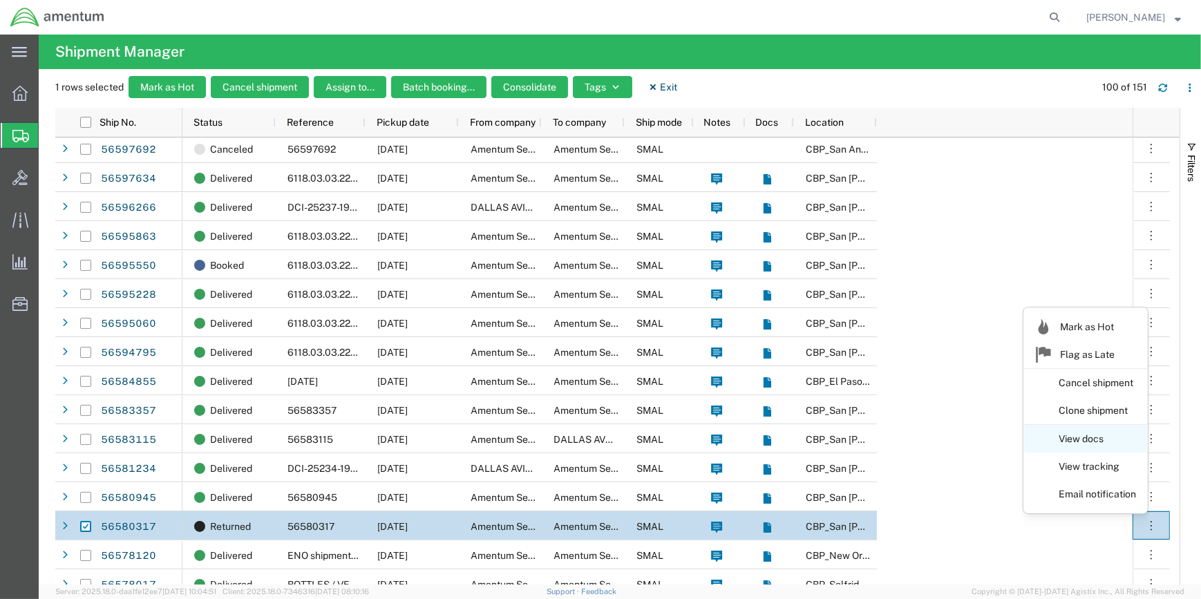
click at [1077, 437] on link "View docs" at bounding box center [1085, 439] width 123 height 25
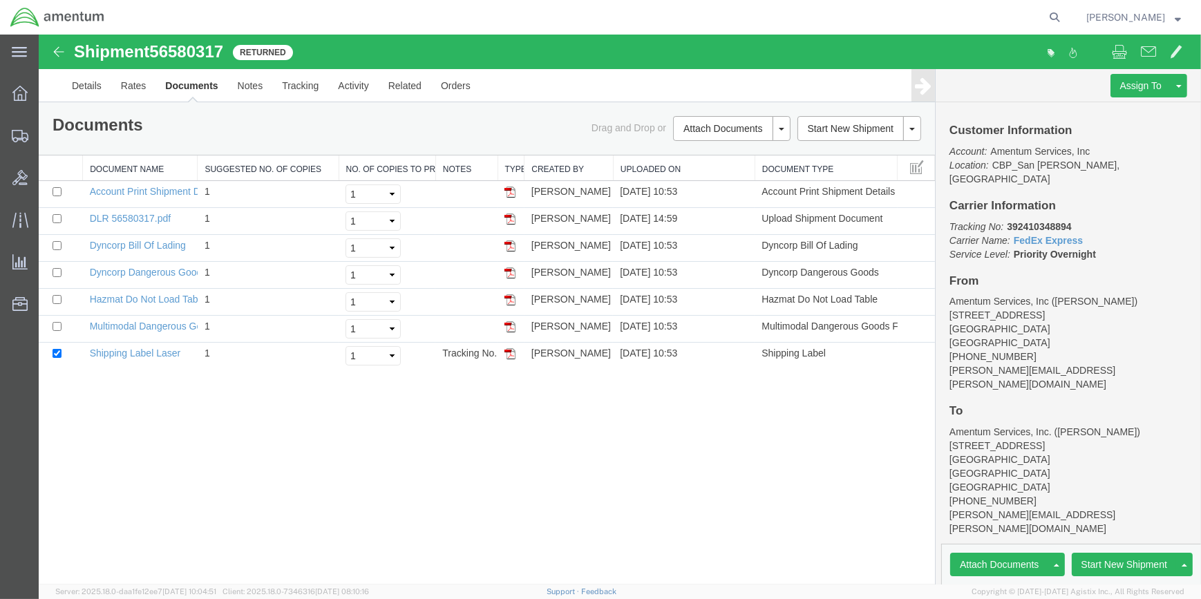
click at [1175, 17] on strong "button" at bounding box center [1178, 17] width 6 height 5
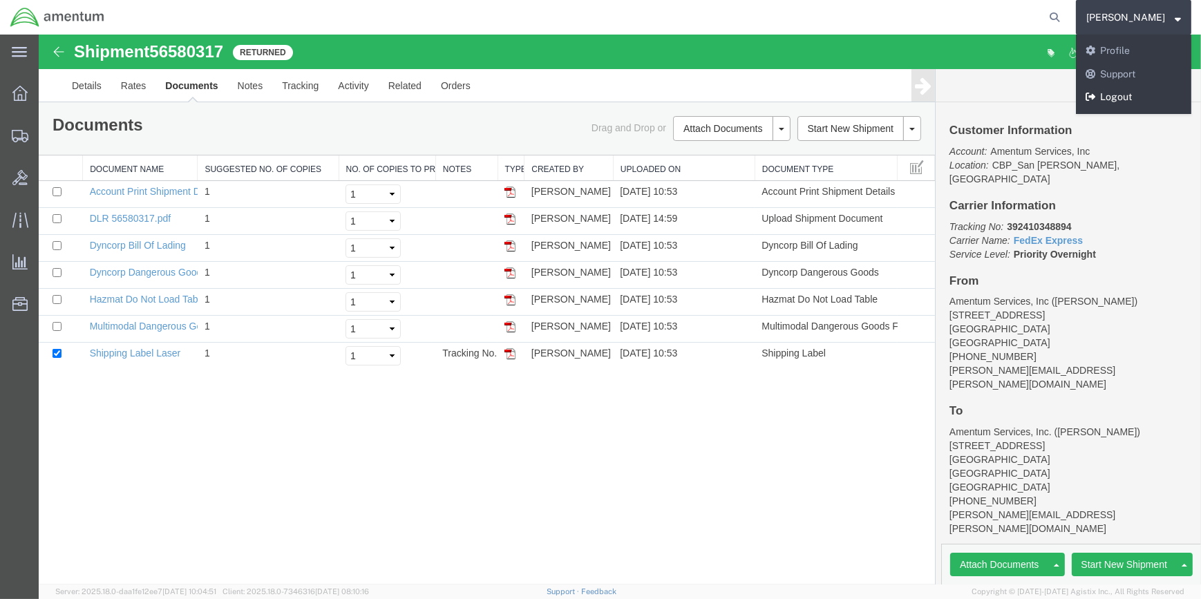
click at [1102, 95] on link "Logout" at bounding box center [1133, 97] width 115 height 23
